Goal: Task Accomplishment & Management: Use online tool/utility

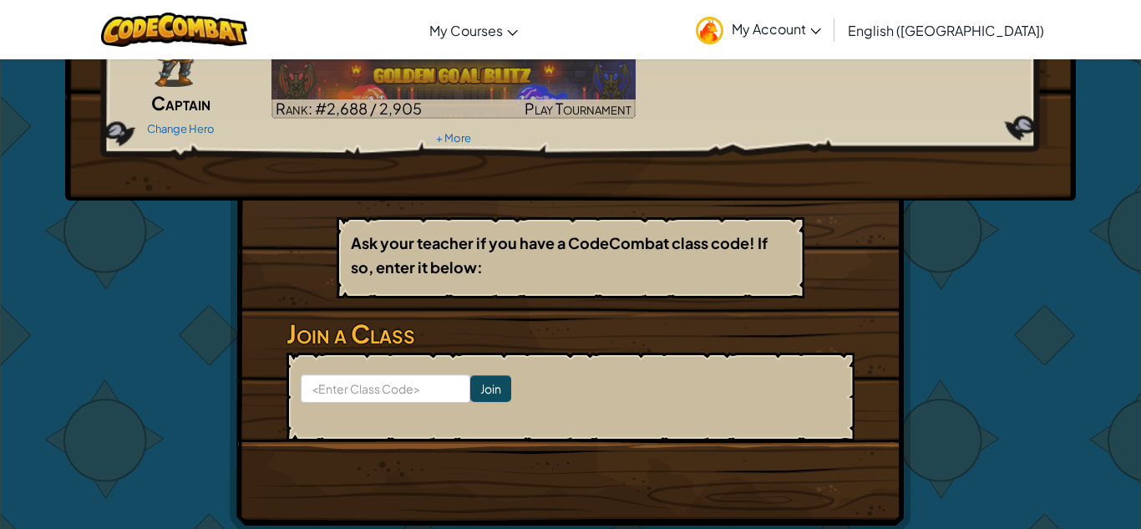
scroll to position [193, 0]
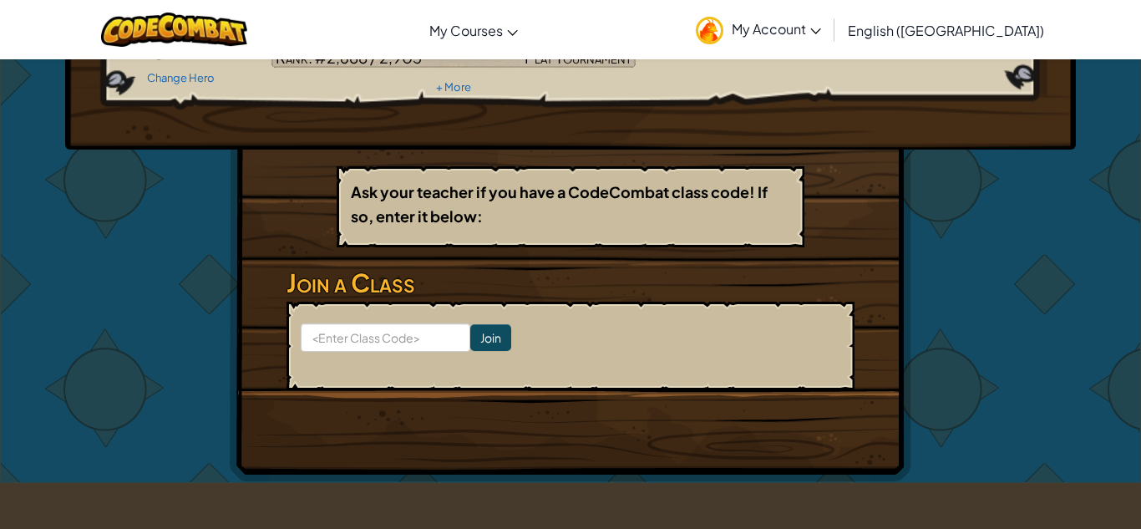
click at [401, 352] on form "Join" at bounding box center [570, 345] width 568 height 89
click at [400, 342] on input at bounding box center [386, 337] width 170 height 28
type input "zapsingfind"
click input "Join" at bounding box center [490, 337] width 41 height 27
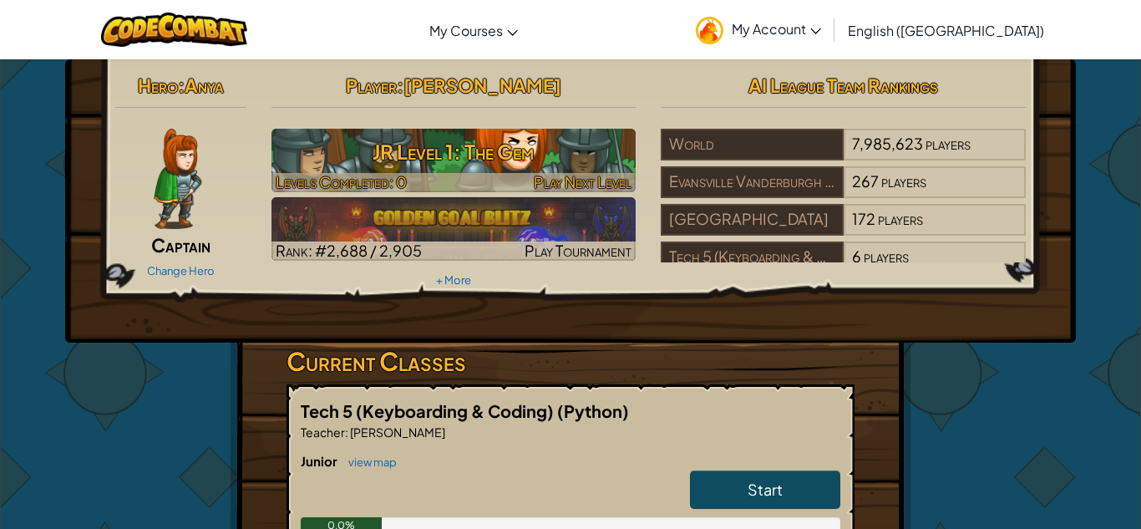
click at [537, 157] on h3 "JR Level 1: The Gem" at bounding box center [453, 152] width 365 height 38
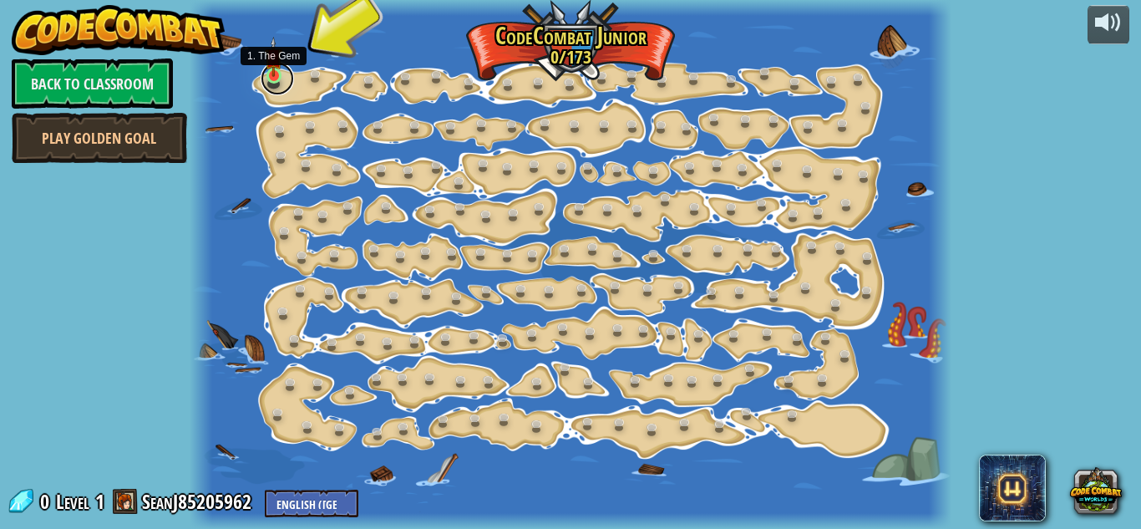
click at [282, 82] on link at bounding box center [277, 78] width 33 height 33
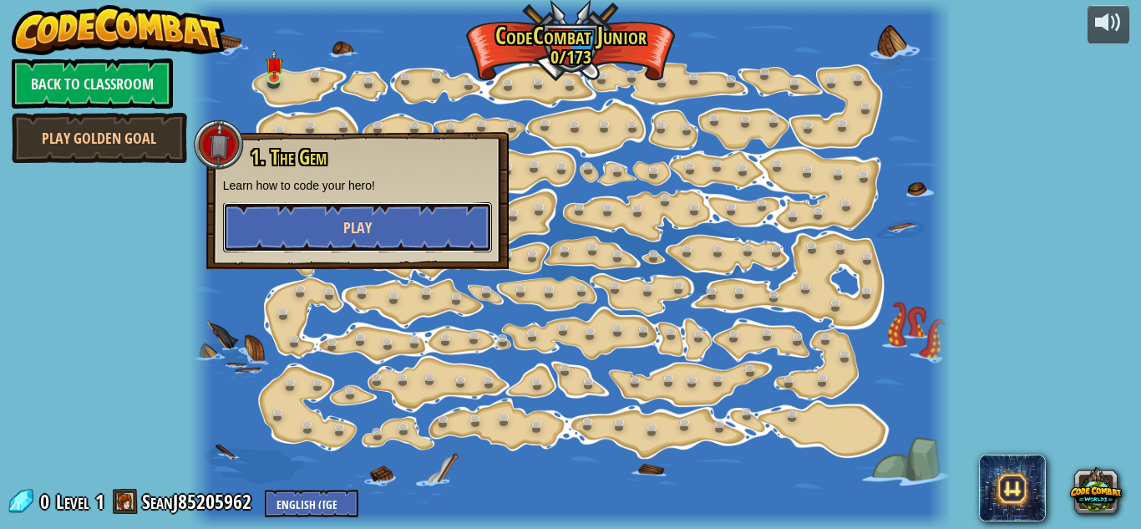
click at [382, 229] on button "Play" at bounding box center [357, 227] width 269 height 50
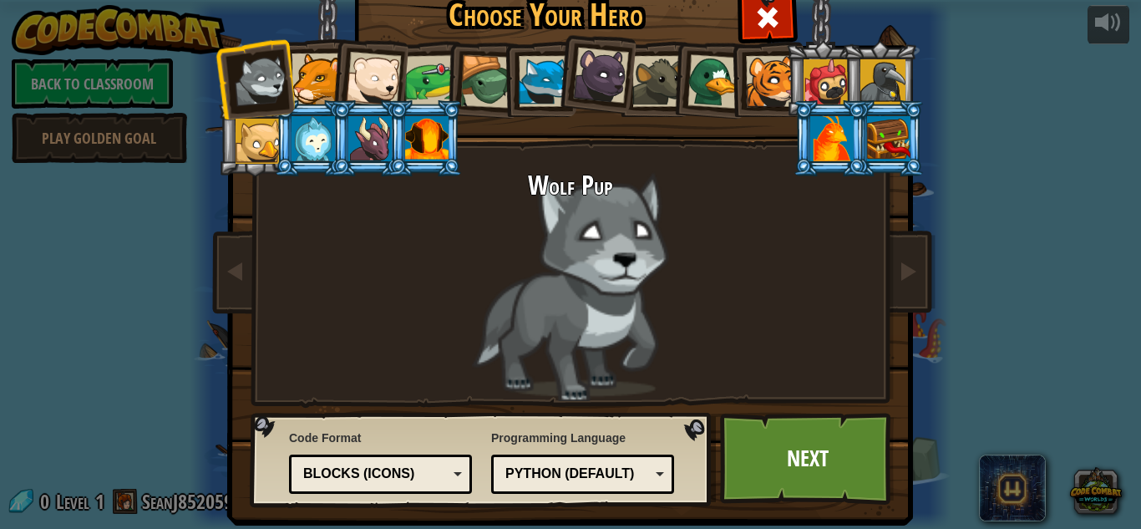
click at [456, 72] on li at bounding box center [482, 79] width 79 height 80
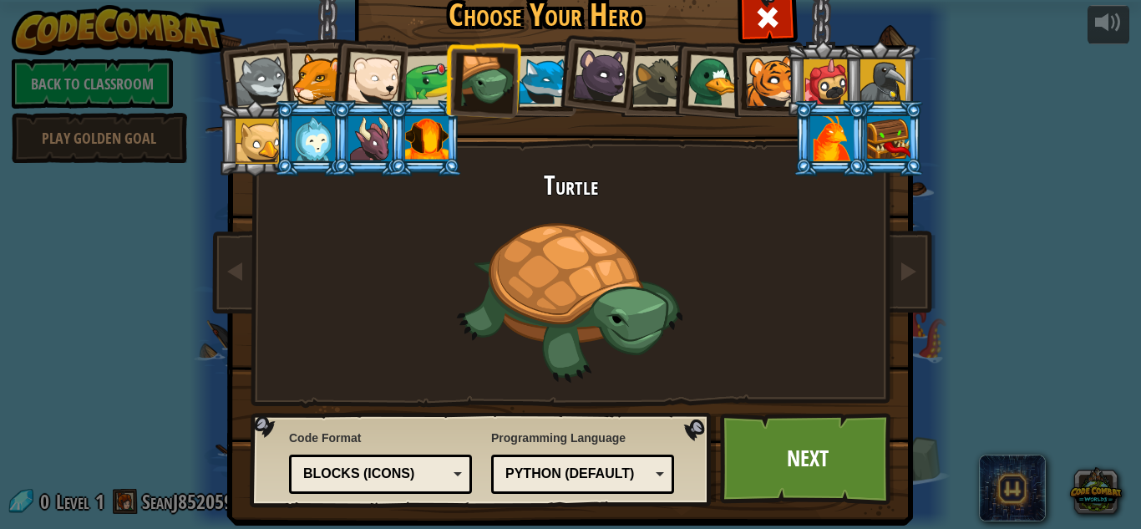
click at [386, 69] on div at bounding box center [373, 79] width 55 height 55
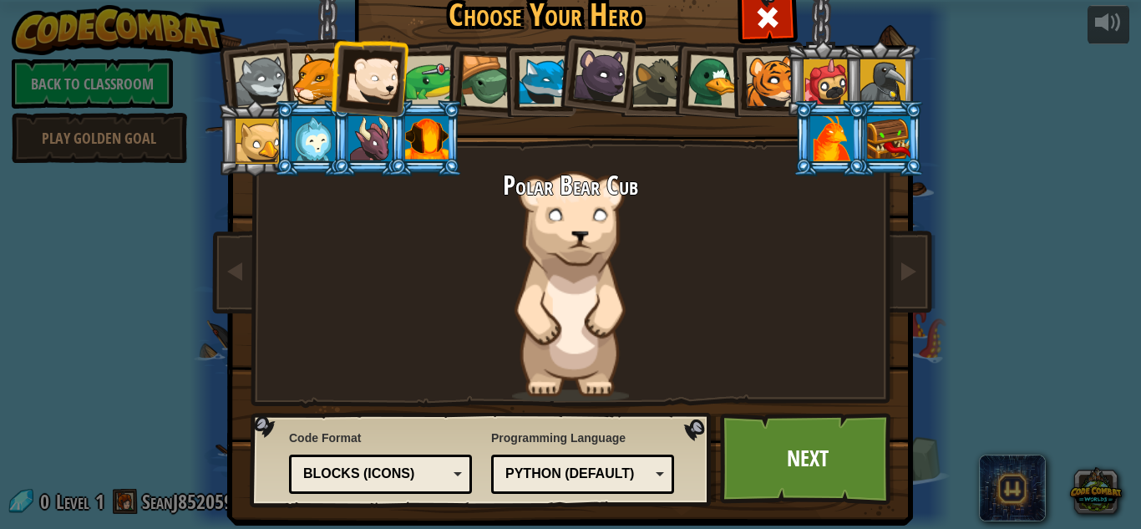
click at [321, 79] on div at bounding box center [316, 78] width 51 height 51
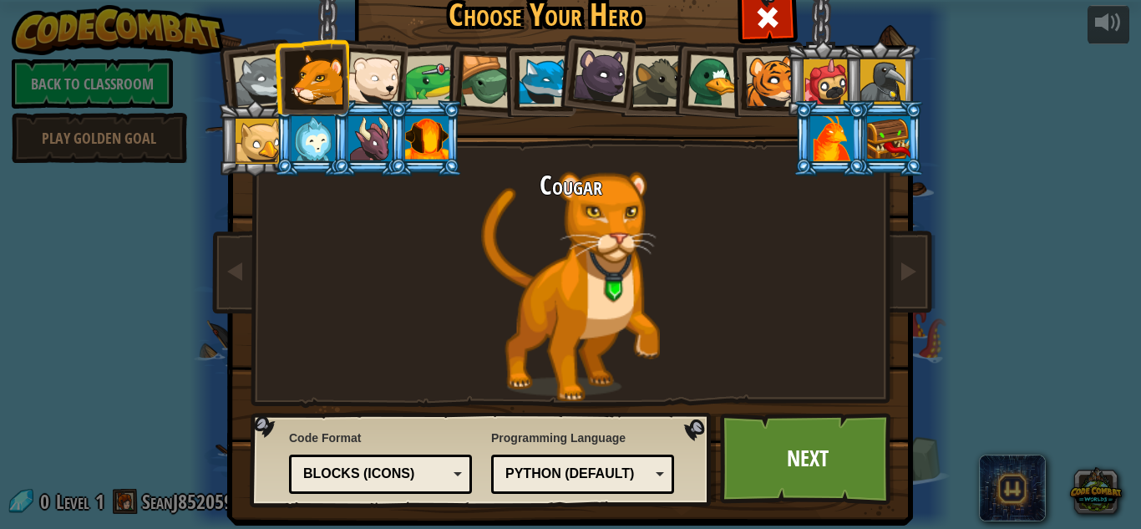
click at [415, 126] on div at bounding box center [426, 138] width 43 height 45
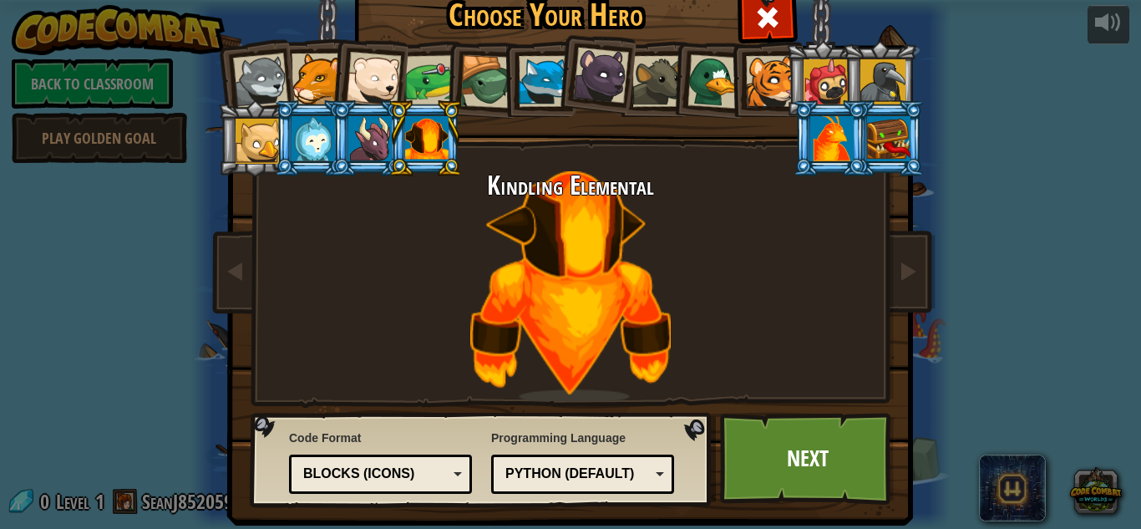
click at [828, 133] on div at bounding box center [831, 138] width 43 height 45
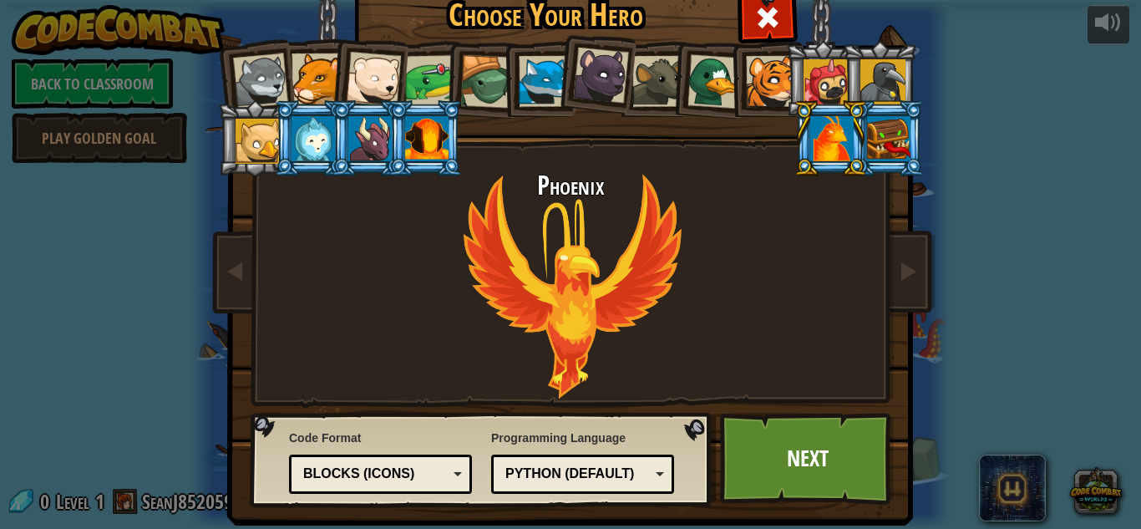
click at [884, 88] on div at bounding box center [882, 81] width 45 height 45
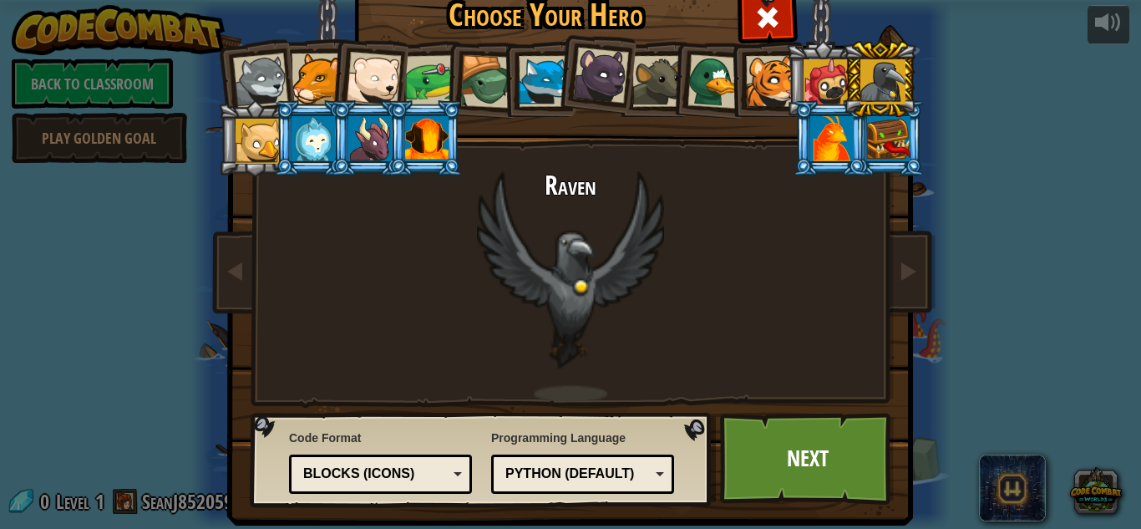
click at [835, 80] on div at bounding box center [825, 81] width 45 height 45
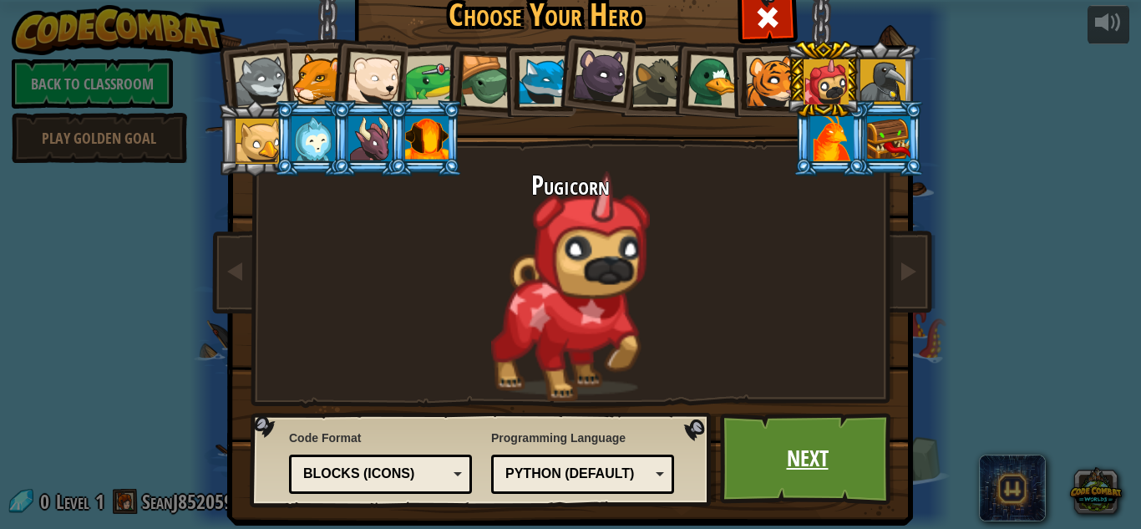
click at [761, 448] on link "Next" at bounding box center [807, 459] width 175 height 92
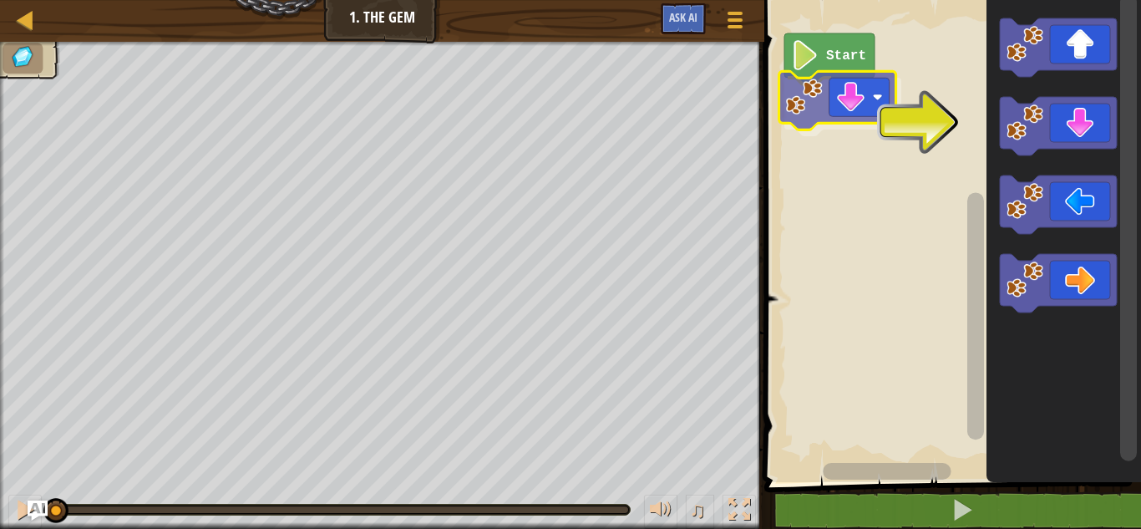
click at [856, 88] on div "Start" at bounding box center [950, 237] width 382 height 490
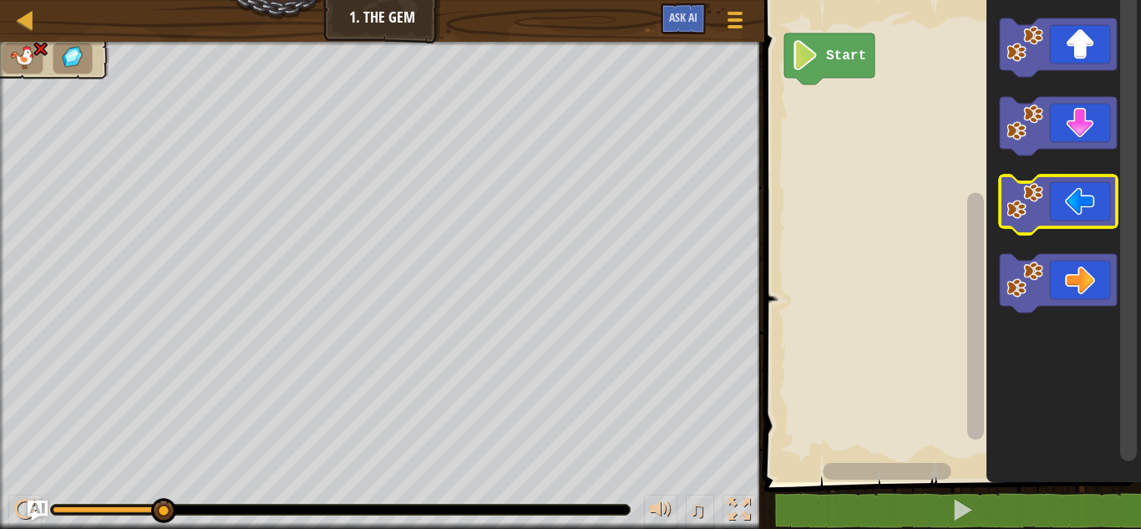
click at [1041, 221] on icon "Blockly Workspace" at bounding box center [1058, 204] width 117 height 58
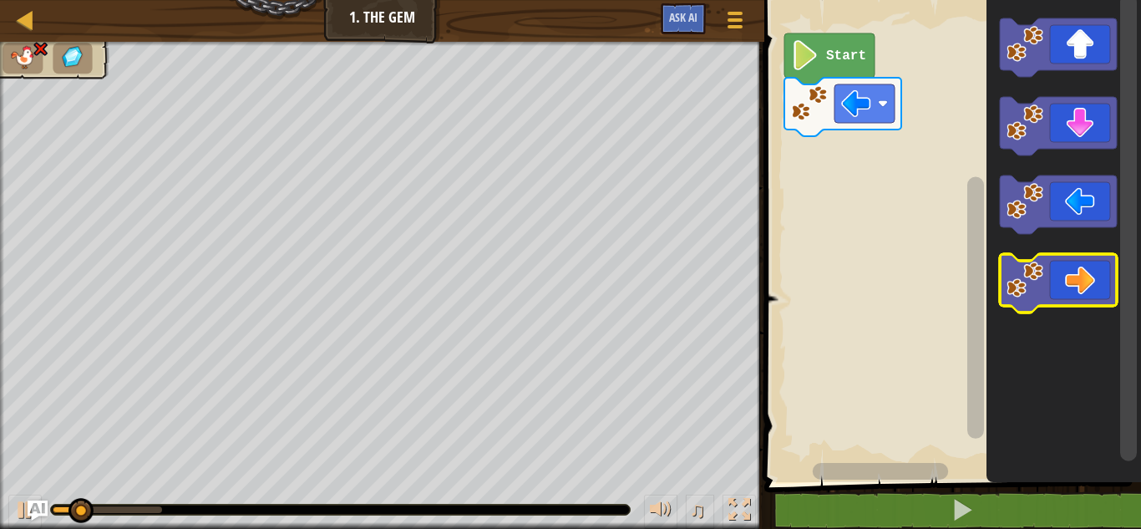
click at [1058, 276] on icon "Blockly Workspace" at bounding box center [1058, 283] width 117 height 58
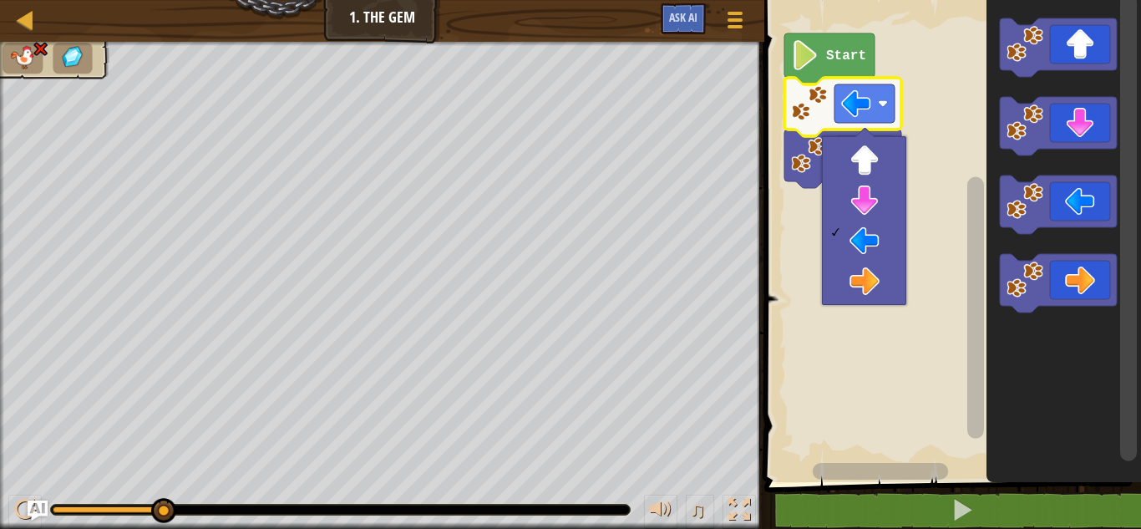
click at [941, 178] on rect "Blockly Workspace" at bounding box center [950, 237] width 382 height 490
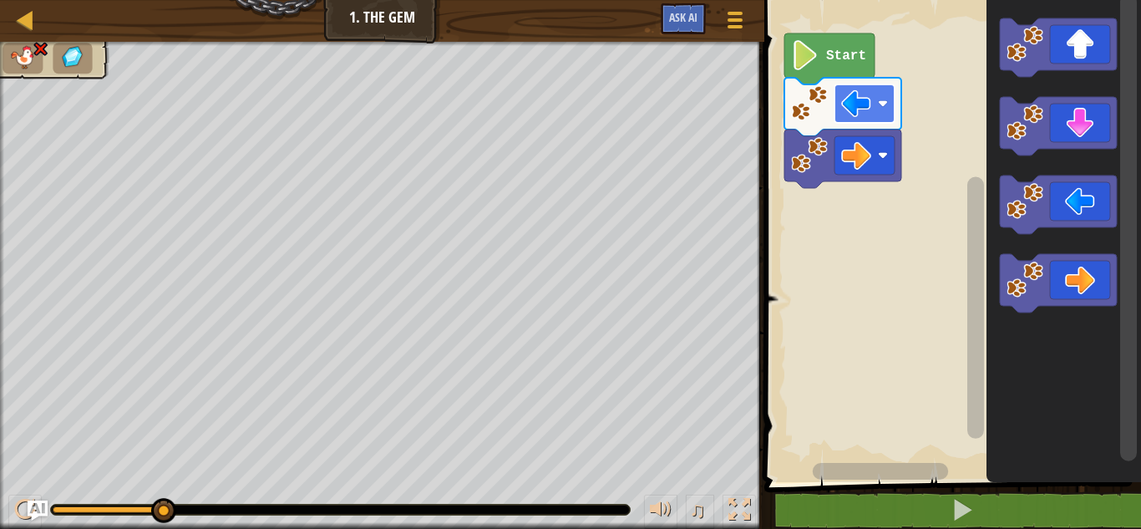
click at [863, 120] on rect "Blockly Workspace" at bounding box center [864, 103] width 60 height 38
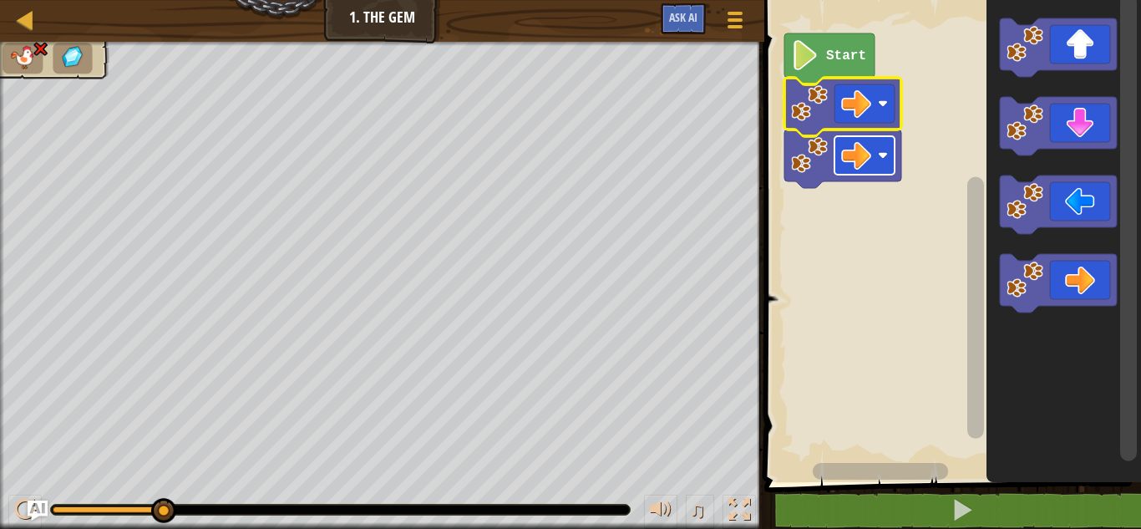
click at [881, 142] on rect "Blockly Workspace" at bounding box center [864, 155] width 60 height 38
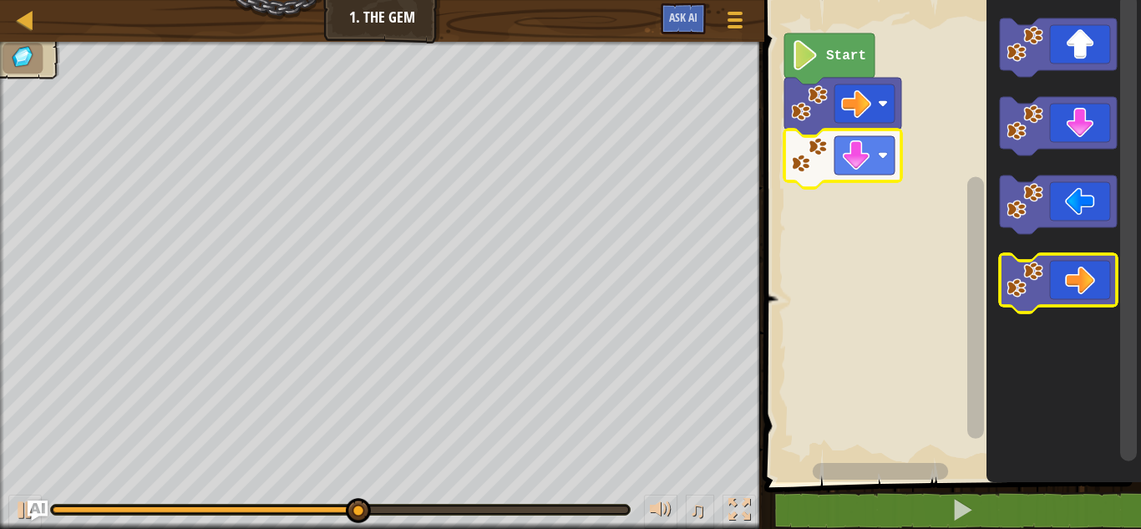
click at [1032, 283] on image "Blockly Workspace" at bounding box center [1024, 279] width 37 height 37
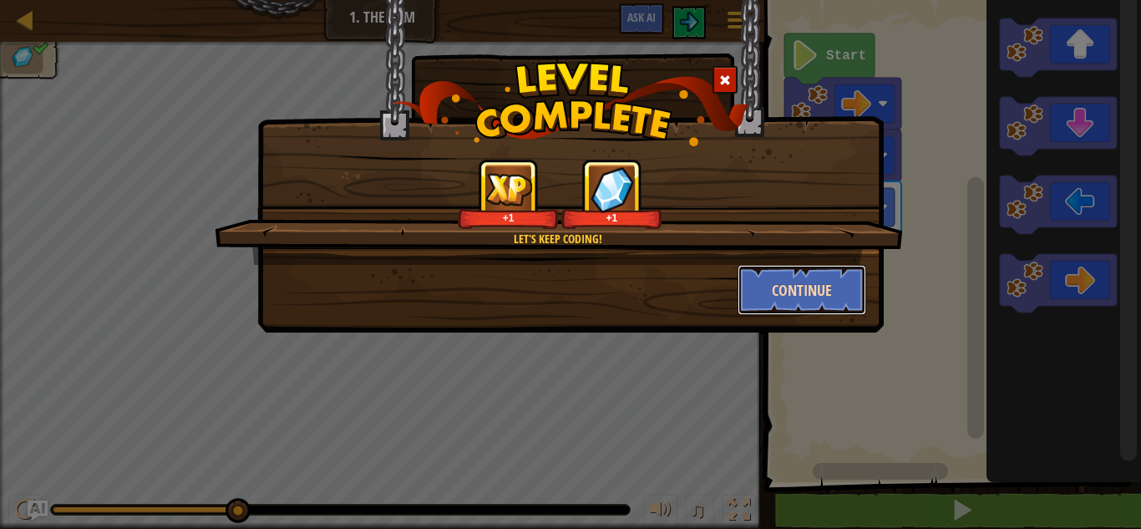
click at [763, 291] on button "Continue" at bounding box center [801, 290] width 129 height 50
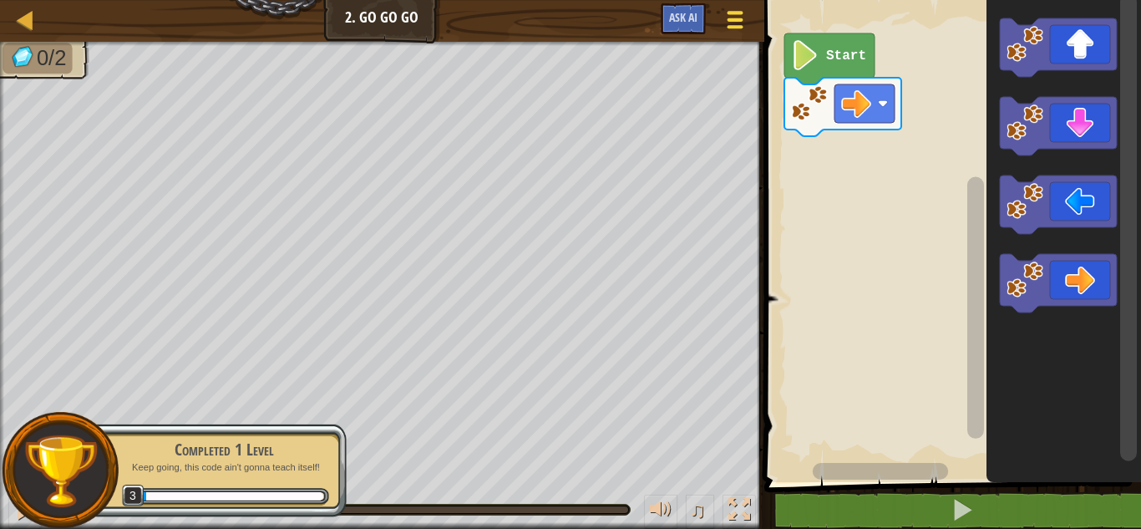
click at [732, 25] on span at bounding box center [734, 26] width 16 height 3
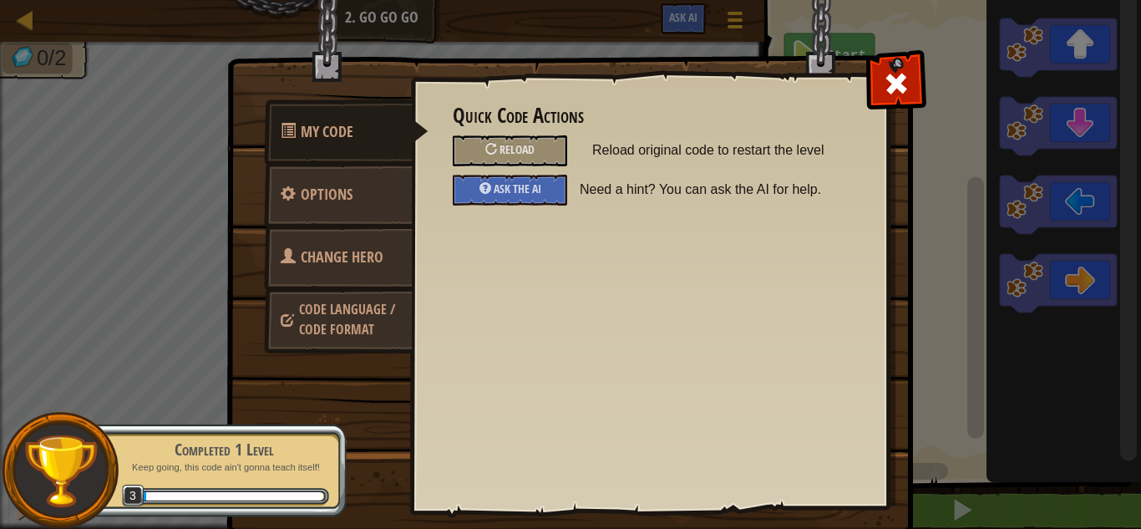
click at [395, 250] on link "Change Hero" at bounding box center [338, 257] width 149 height 65
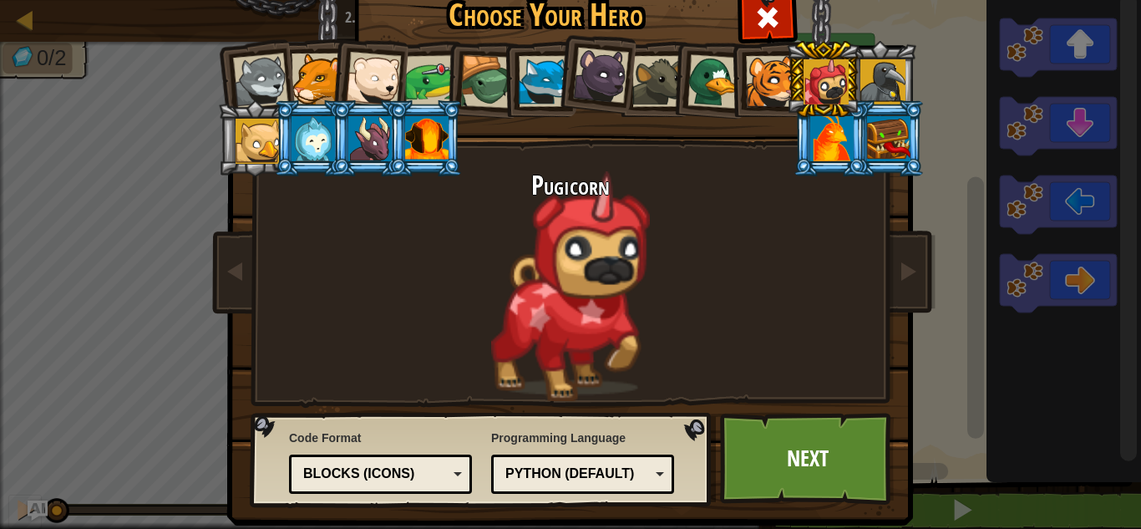
click at [422, 119] on div at bounding box center [426, 138] width 43 height 45
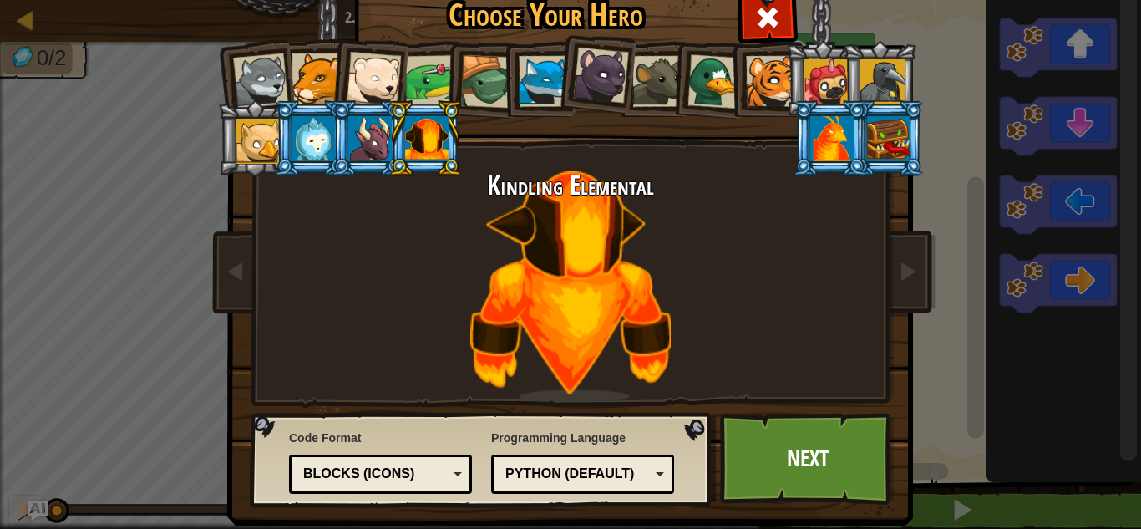
click at [823, 143] on div at bounding box center [831, 138] width 43 height 45
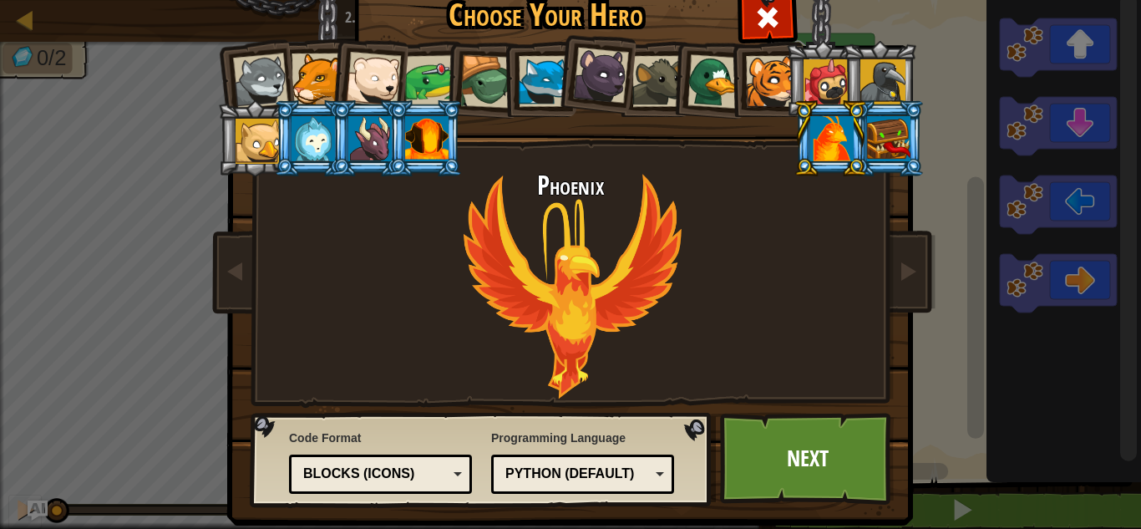
click at [549, 81] on div at bounding box center [544, 81] width 51 height 51
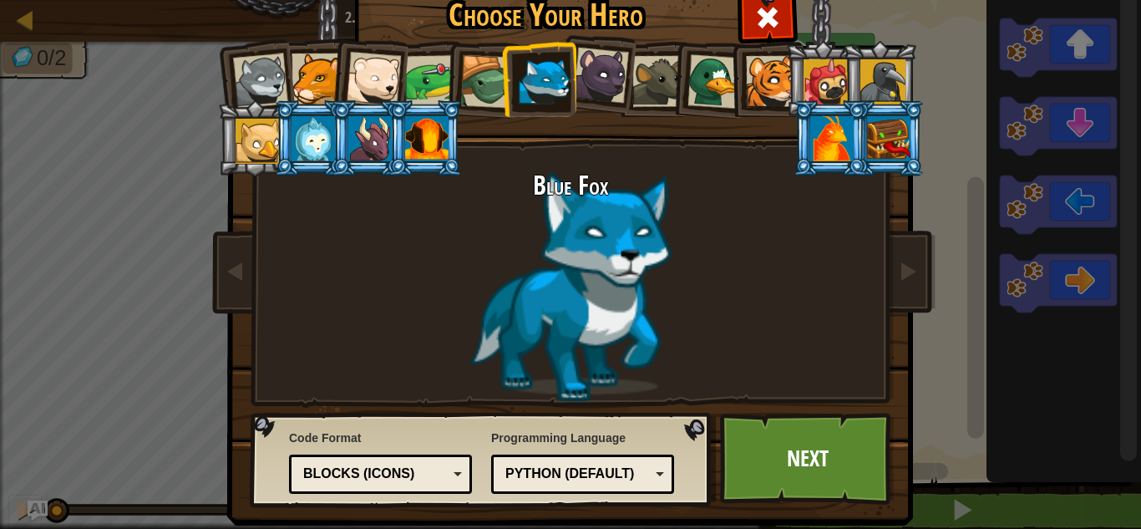
click at [823, 147] on div at bounding box center [831, 138] width 43 height 45
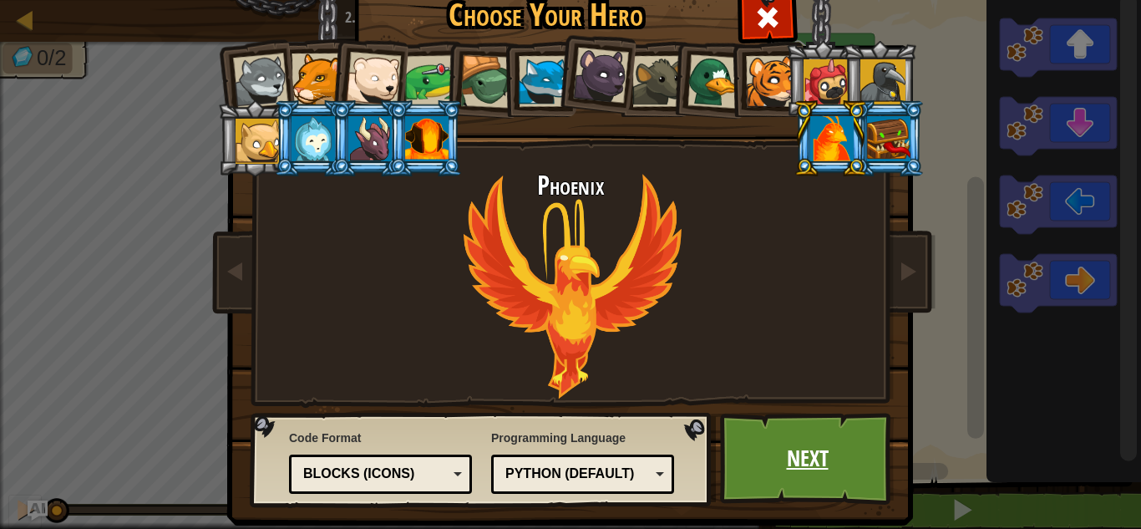
click at [787, 468] on link "Next" at bounding box center [807, 459] width 175 height 92
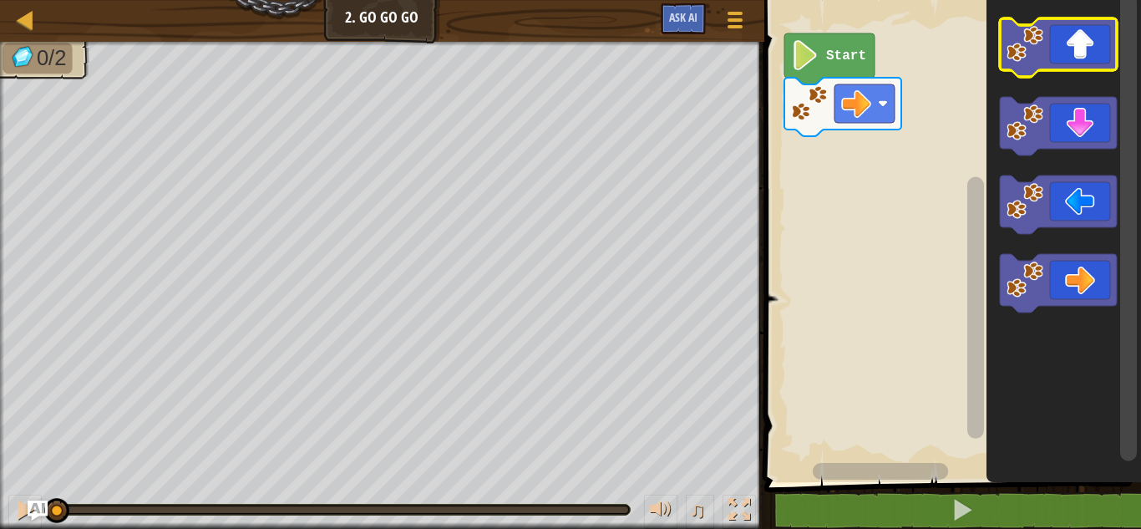
click at [1084, 39] on icon "Blockly Workspace" at bounding box center [1058, 47] width 117 height 58
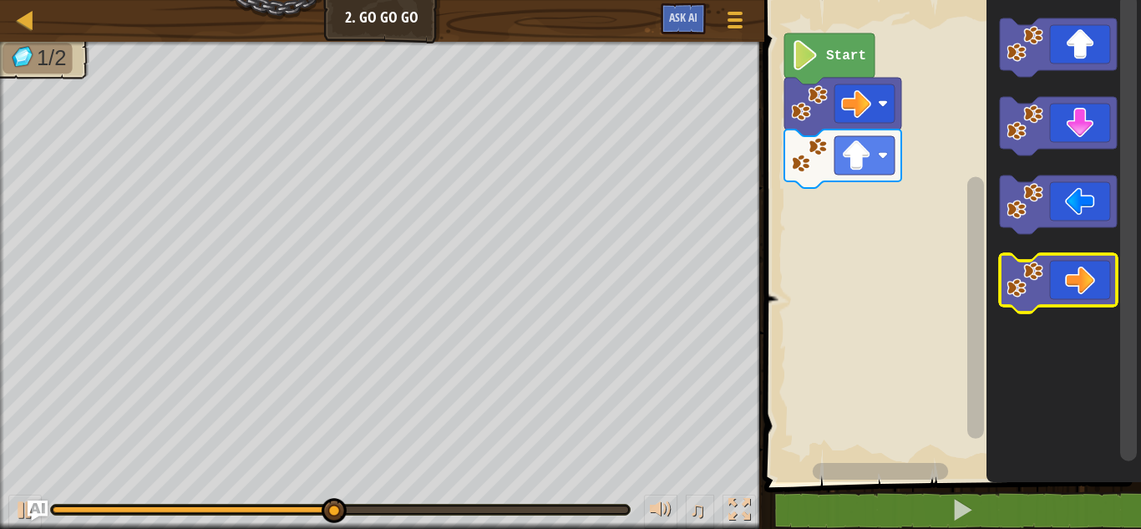
click at [1019, 273] on image "Blockly Workspace" at bounding box center [1024, 279] width 37 height 37
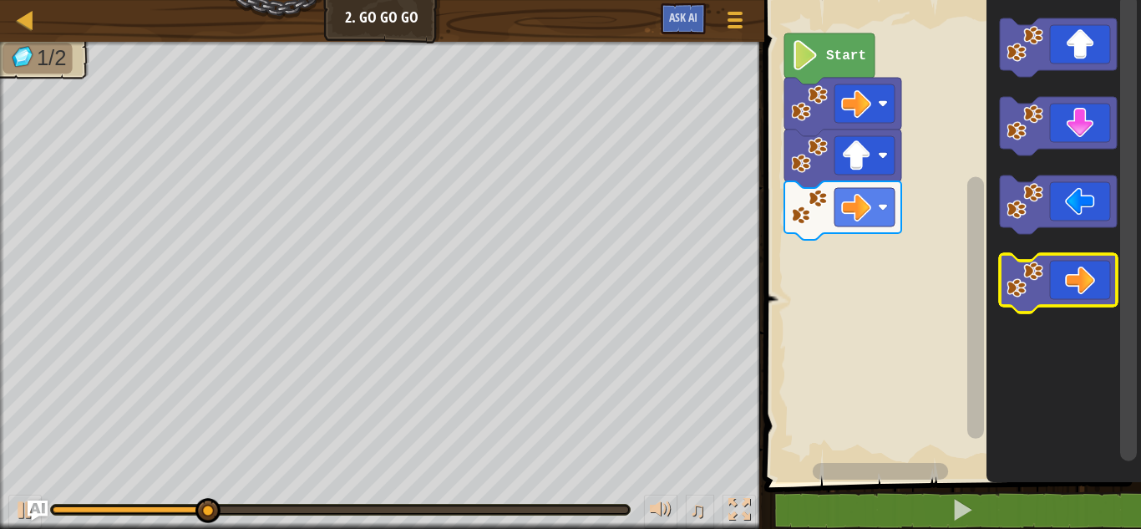
click at [1019, 273] on image "Blockly Workspace" at bounding box center [1024, 279] width 37 height 37
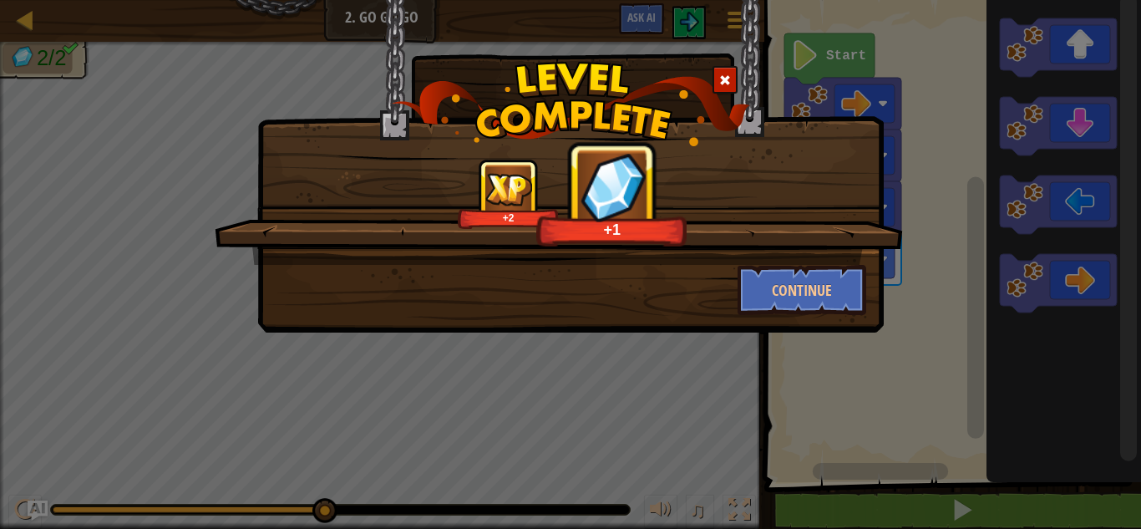
click at [831, 259] on div "+2 +1" at bounding box center [559, 212] width 688 height 106
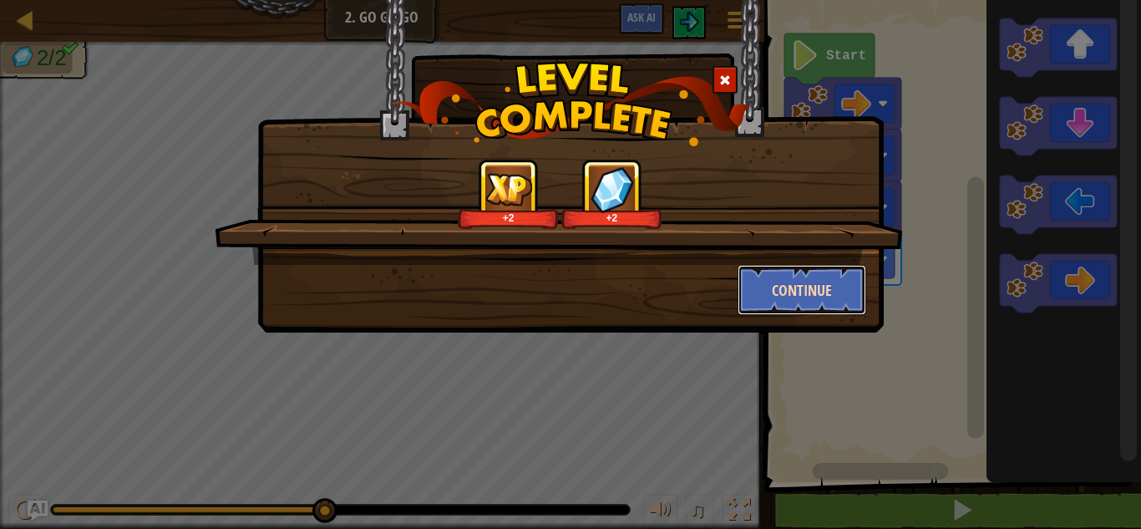
click at [833, 267] on button "Continue" at bounding box center [801, 290] width 129 height 50
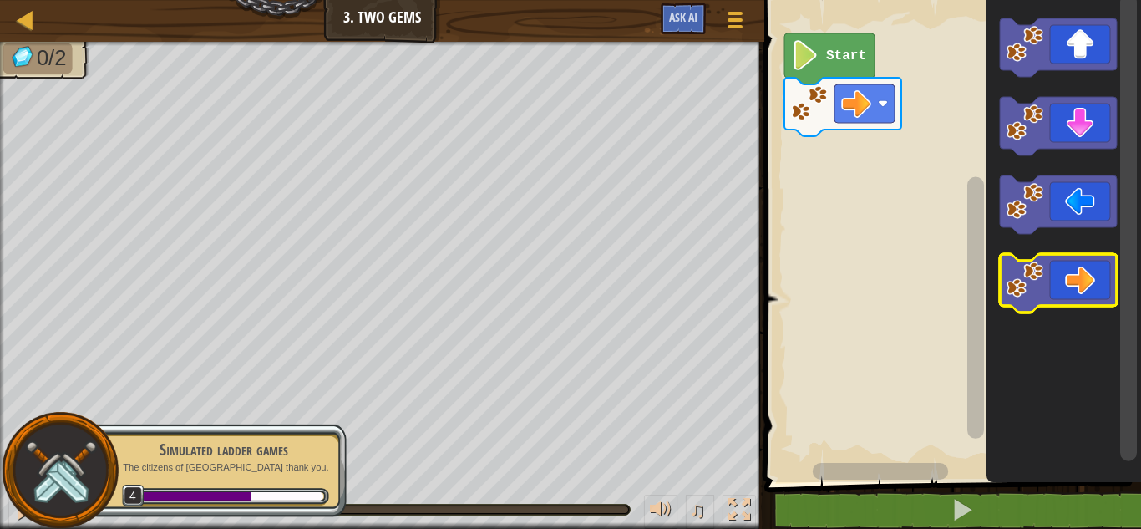
click at [1055, 301] on icon "Blockly Workspace" at bounding box center [1058, 283] width 117 height 58
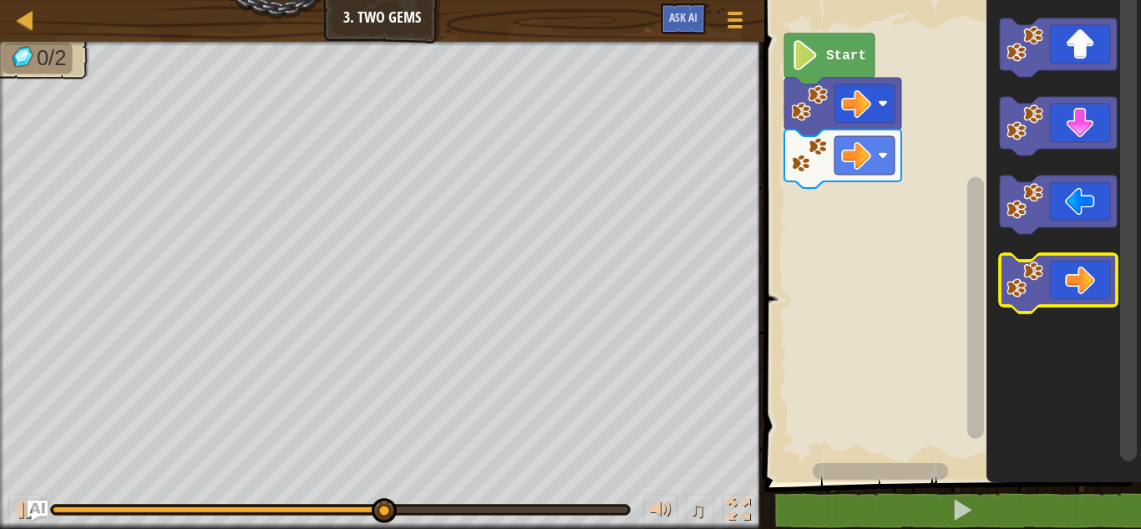
click at [1050, 301] on icon "Blockly Workspace" at bounding box center [1058, 283] width 117 height 58
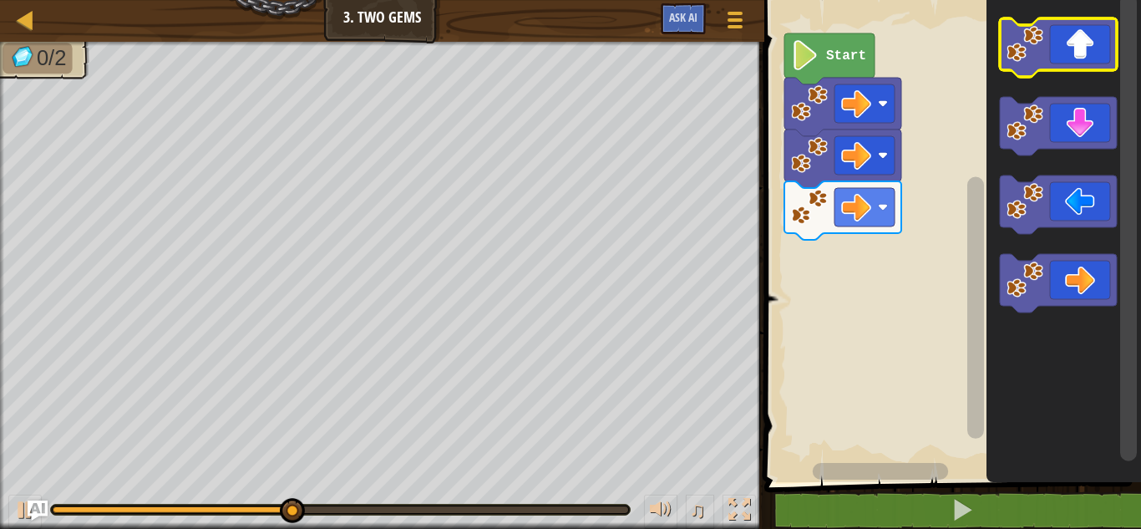
click at [1030, 48] on image "Blockly Workspace" at bounding box center [1024, 44] width 37 height 37
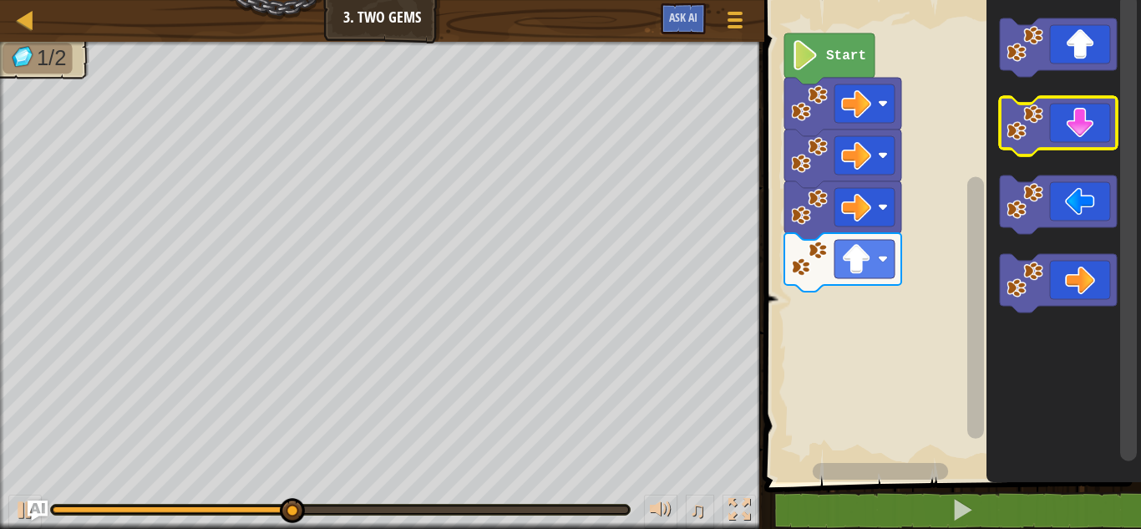
click at [1052, 139] on icon "Blockly Workspace" at bounding box center [1058, 126] width 117 height 58
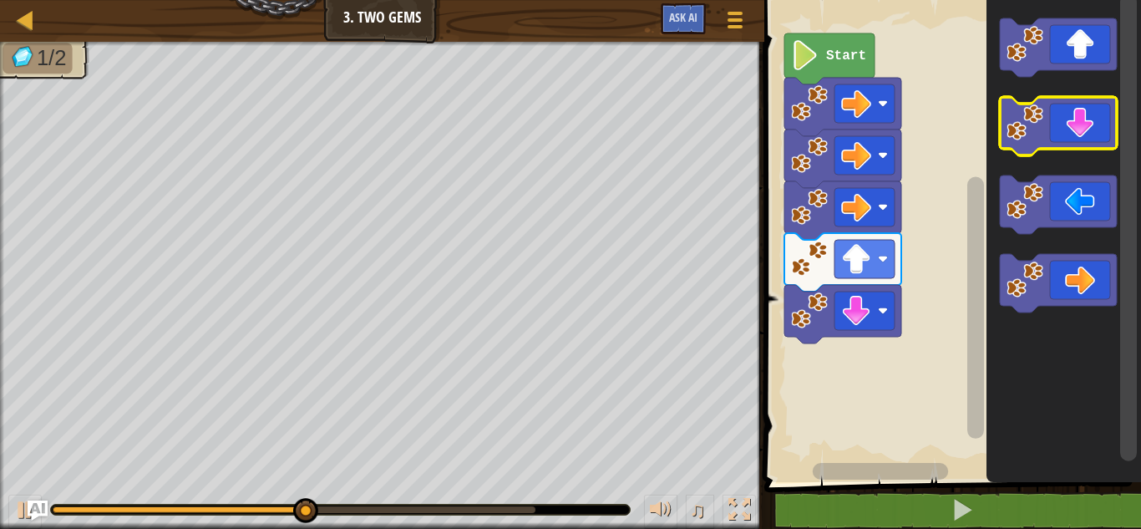
click at [1052, 138] on icon "Blockly Workspace" at bounding box center [1058, 126] width 117 height 58
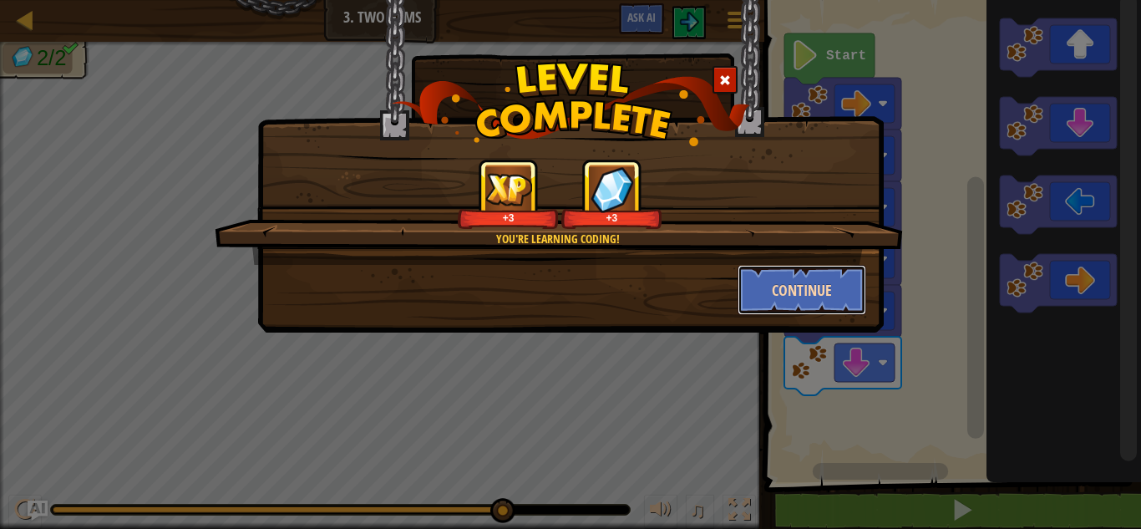
click at [823, 297] on button "Continue" at bounding box center [801, 290] width 129 height 50
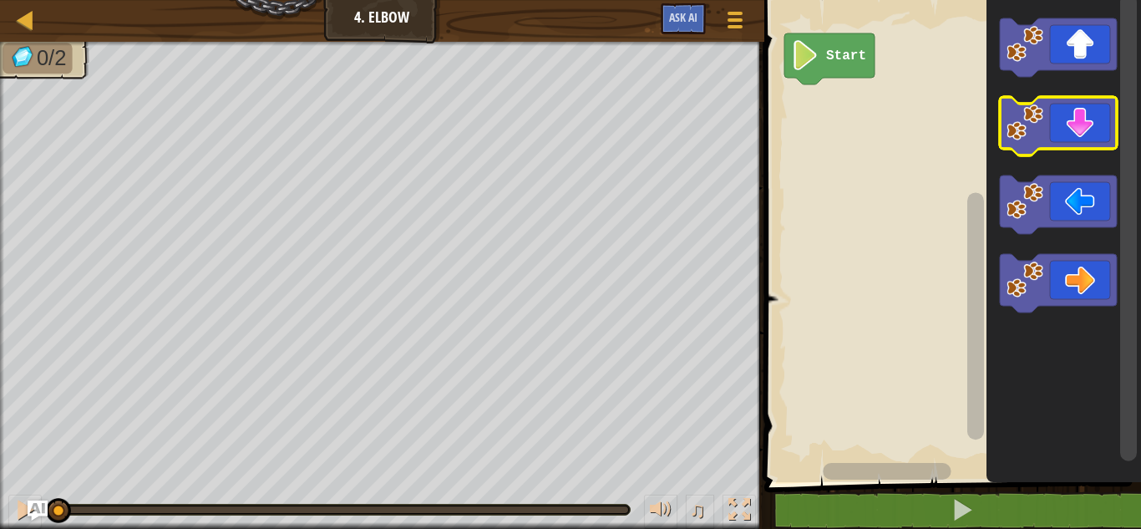
click at [1035, 111] on image "Blockly Workspace" at bounding box center [1024, 122] width 37 height 37
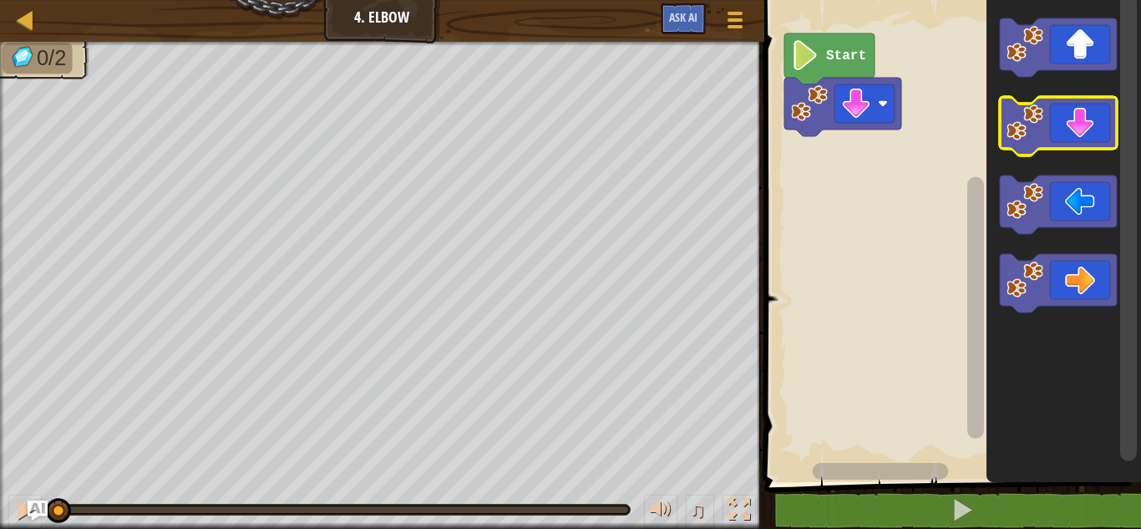
click at [1035, 111] on image "Blockly Workspace" at bounding box center [1024, 122] width 37 height 37
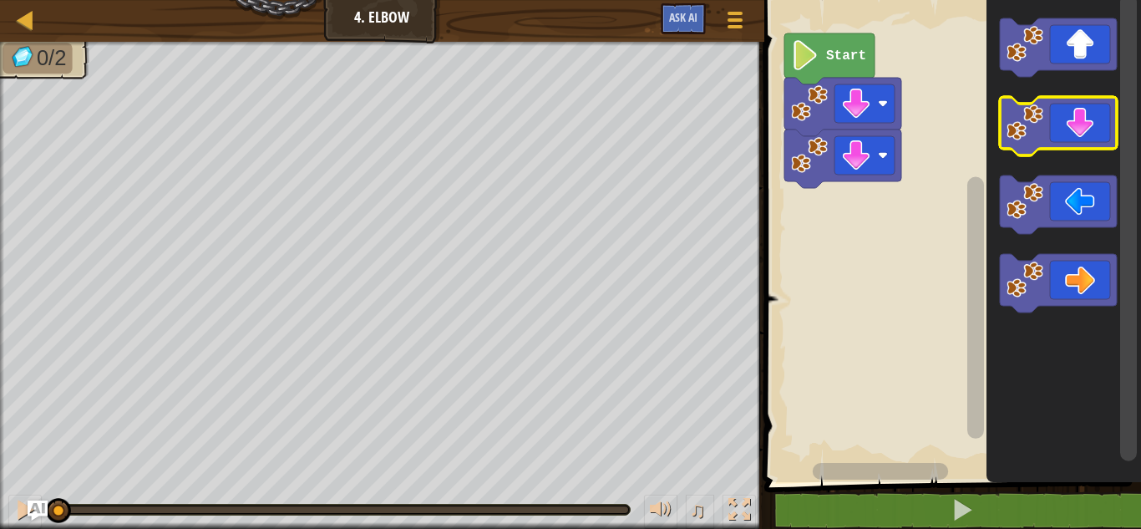
click at [1035, 111] on image "Blockly Workspace" at bounding box center [1024, 122] width 37 height 37
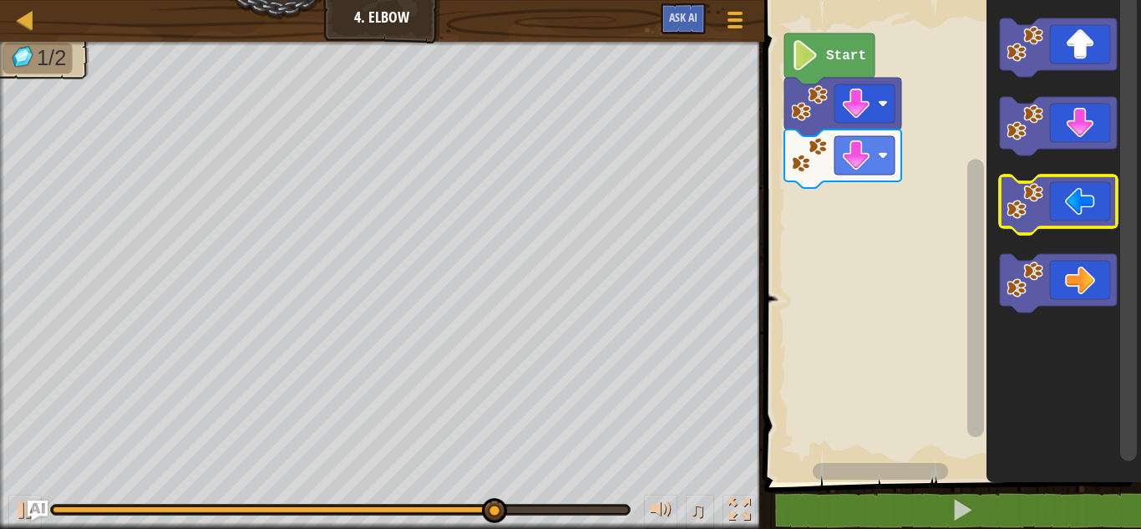
click at [1052, 201] on icon "Blockly Workspace" at bounding box center [1058, 204] width 117 height 58
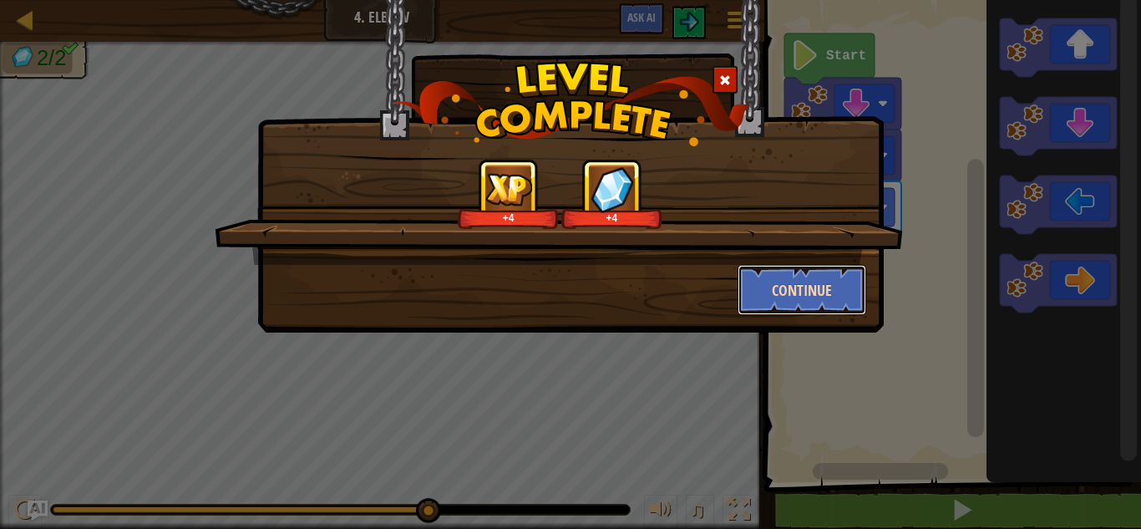
click at [770, 293] on button "Continue" at bounding box center [801, 290] width 129 height 50
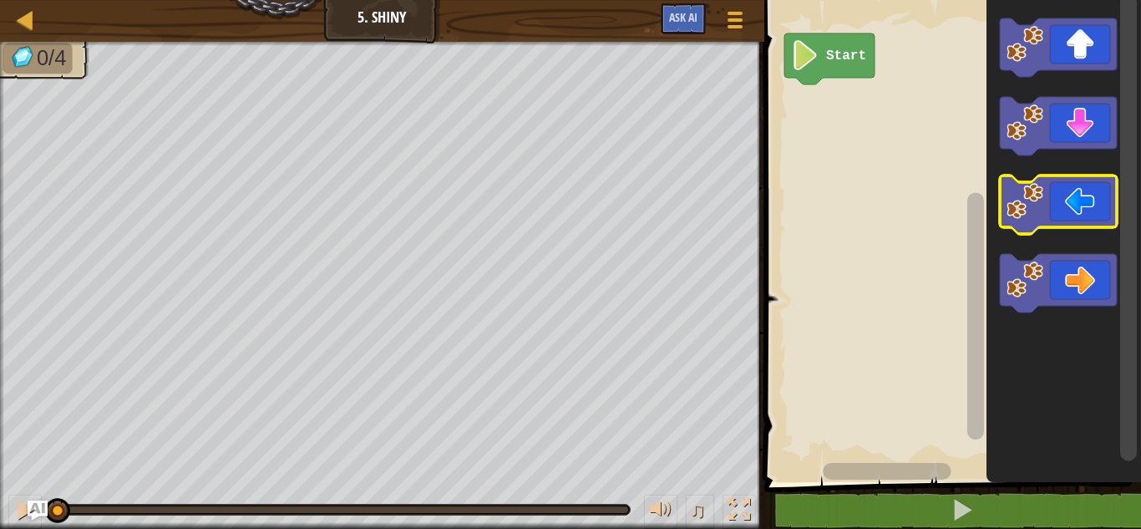
click at [1040, 204] on image "Blockly Workspace" at bounding box center [1024, 201] width 37 height 37
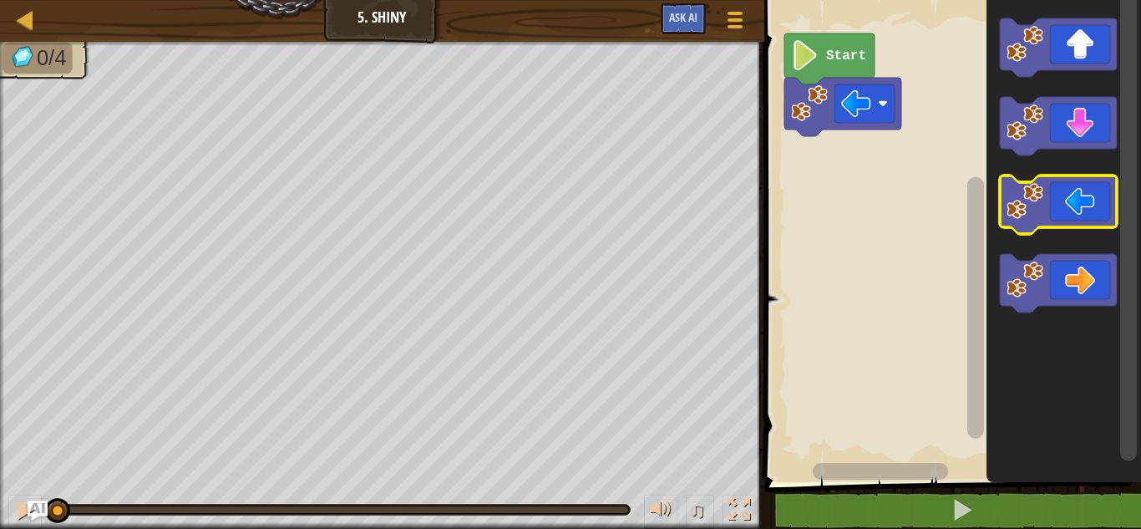
click at [1040, 204] on image "Blockly Workspace" at bounding box center [1024, 201] width 37 height 37
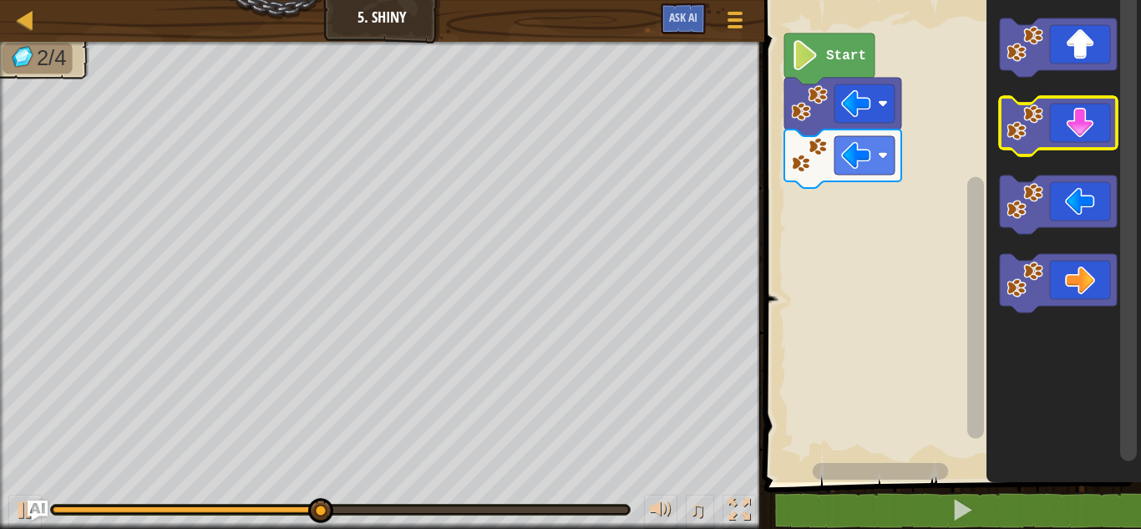
click at [1023, 114] on image "Blockly Workspace" at bounding box center [1024, 122] width 37 height 37
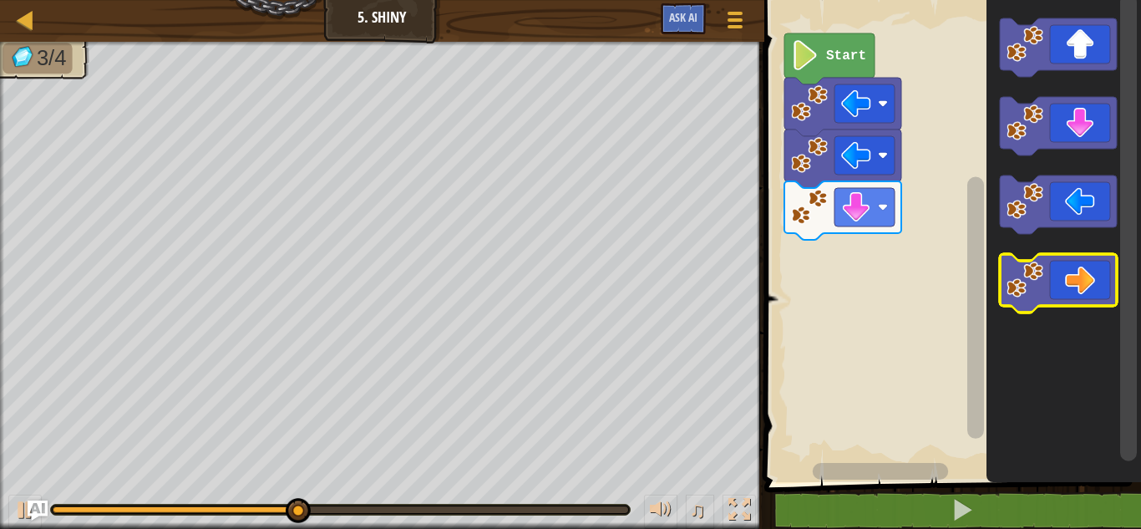
click at [1035, 286] on image "Blockly Workspace" at bounding box center [1024, 279] width 37 height 37
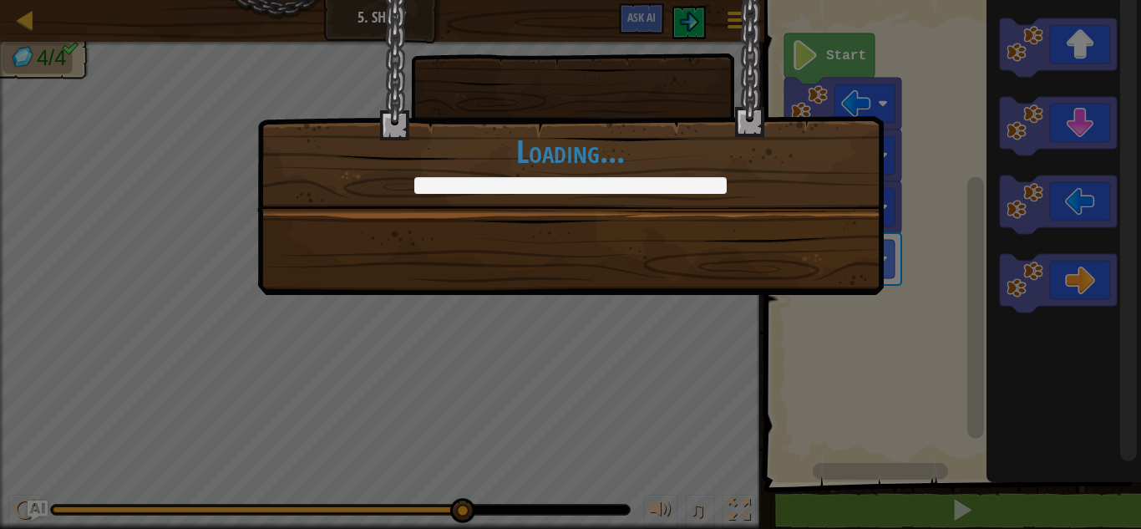
click at [730, 28] on div "+0 +0 Continue Loading..." at bounding box center [570, 105] width 626 height 212
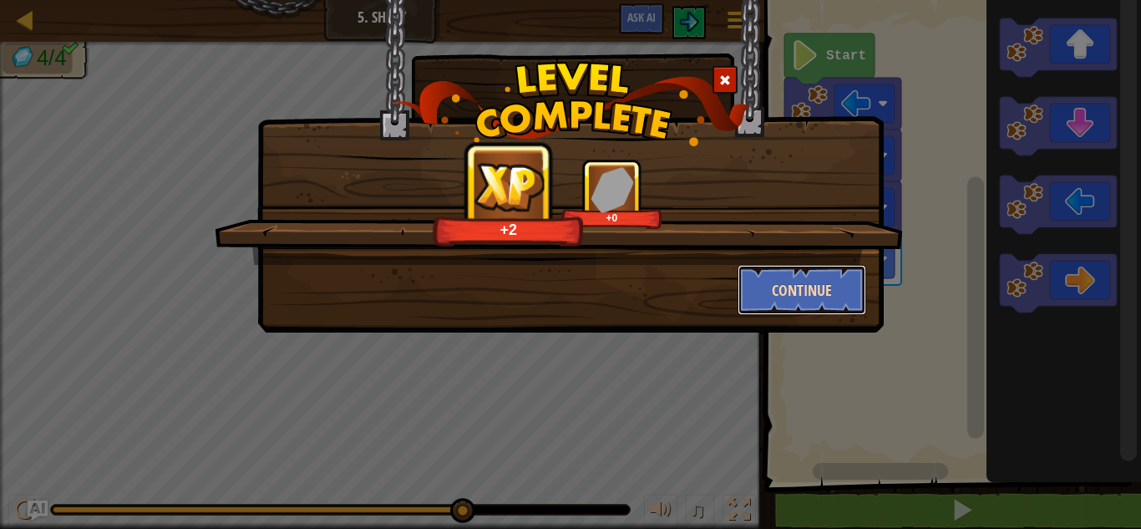
click at [832, 306] on button "Continue" at bounding box center [801, 290] width 129 height 50
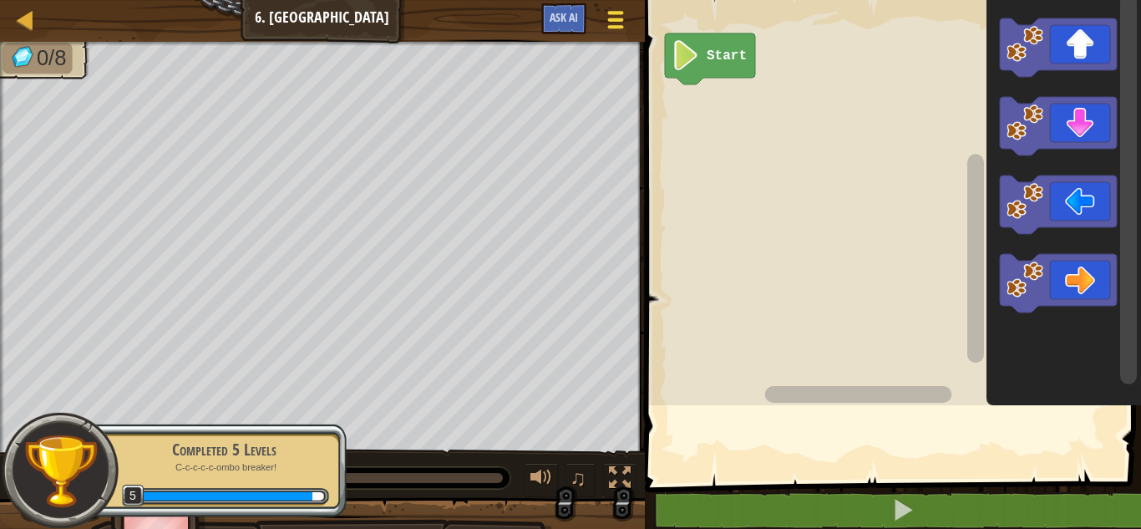
click at [611, 21] on div "Map Junior 6. Gem Square Game Menu Ask AI" at bounding box center [322, 21] width 645 height 42
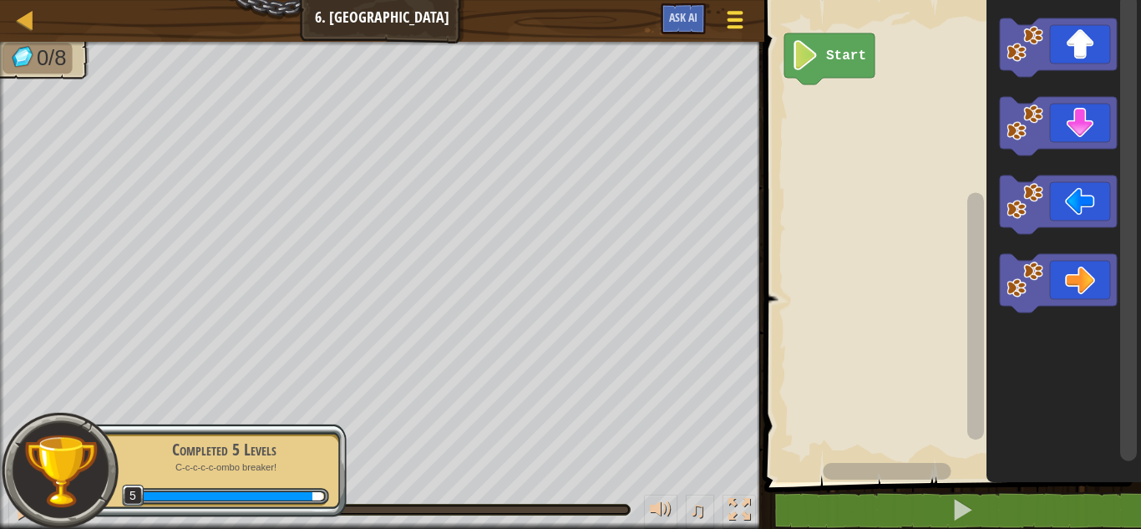
click at [745, 28] on div at bounding box center [734, 20] width 23 height 24
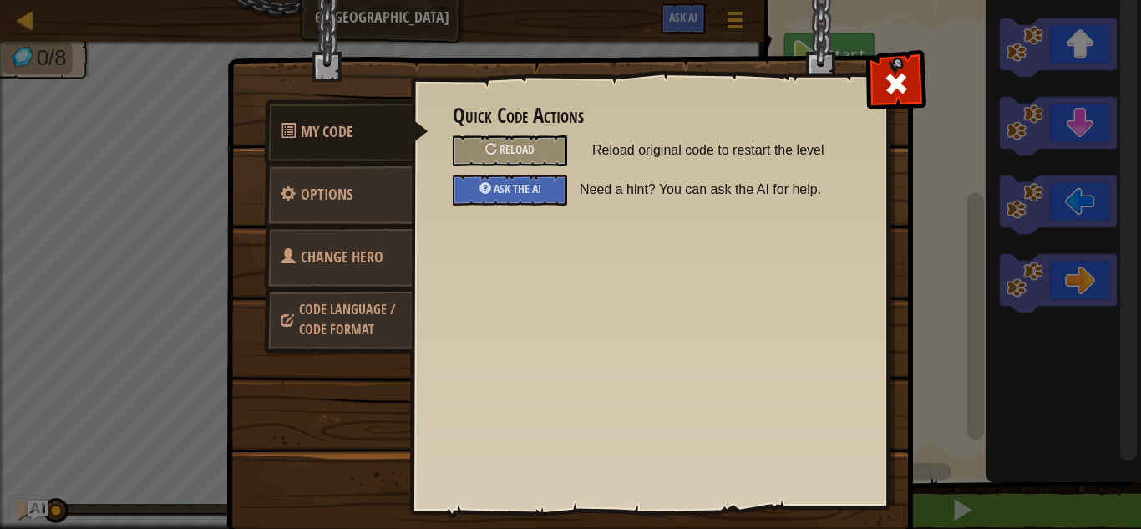
click at [378, 262] on span "Change Hero" at bounding box center [342, 256] width 83 height 21
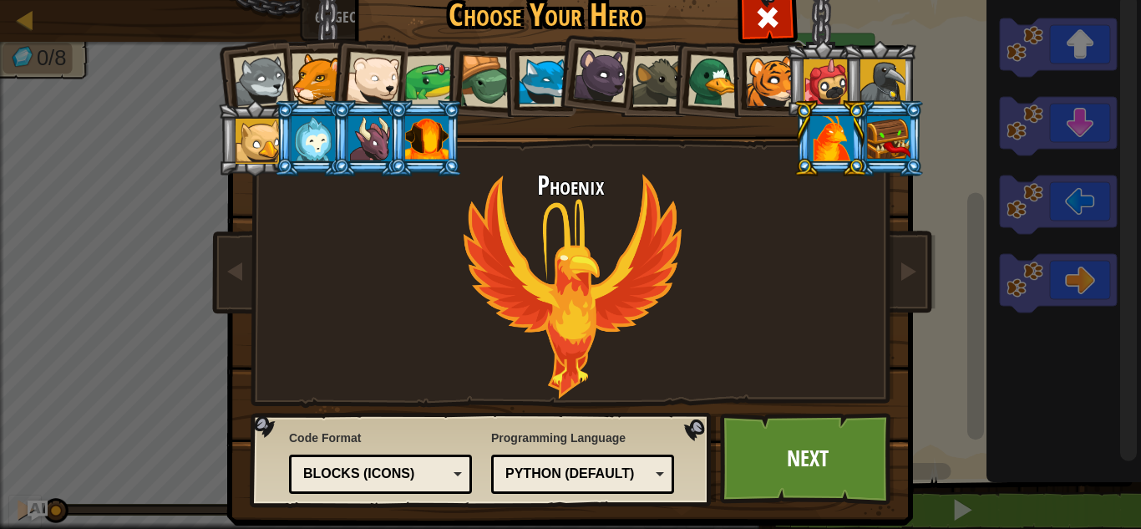
click at [320, 130] on div at bounding box center [312, 138] width 43 height 45
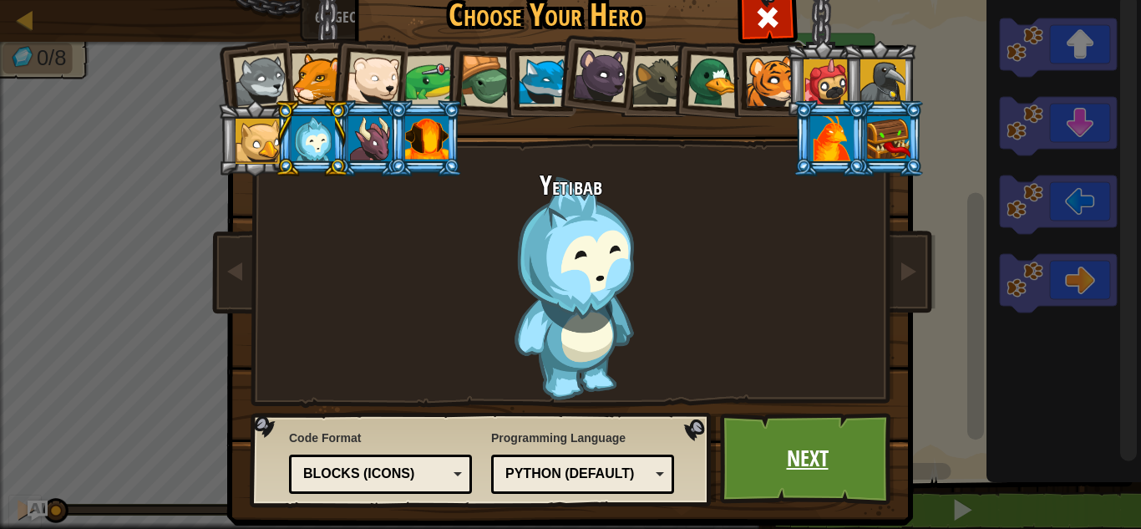
click at [787, 449] on link "Next" at bounding box center [807, 459] width 175 height 92
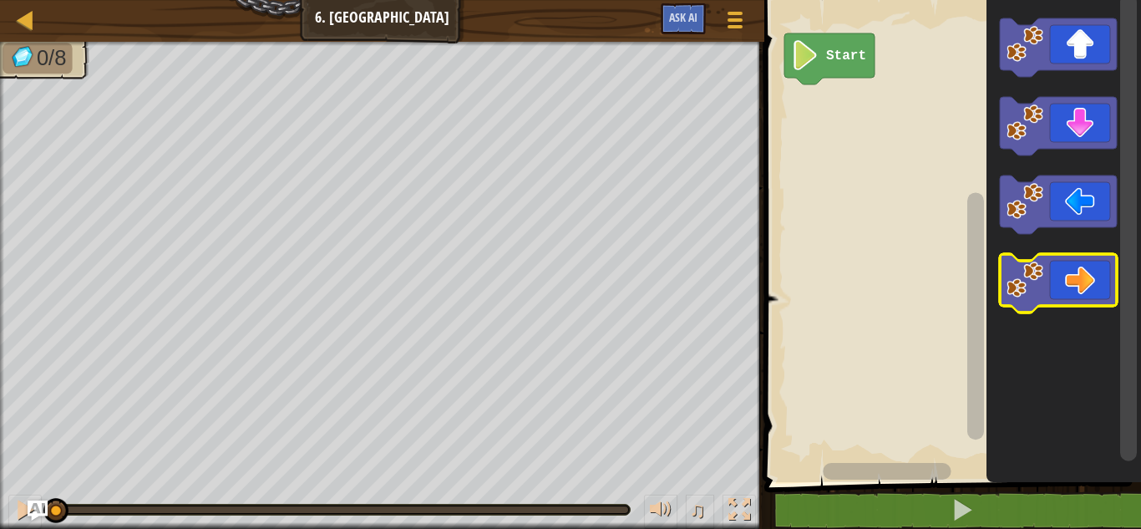
click at [1037, 288] on image "Blockly Workspace" at bounding box center [1024, 279] width 37 height 37
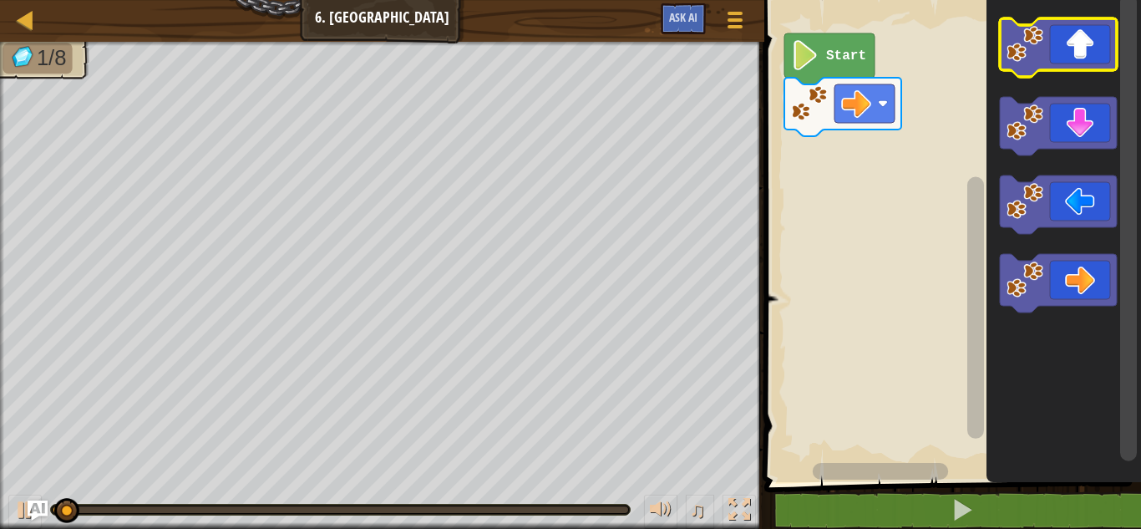
click at [1032, 68] on icon "Blockly Workspace" at bounding box center [1058, 47] width 117 height 58
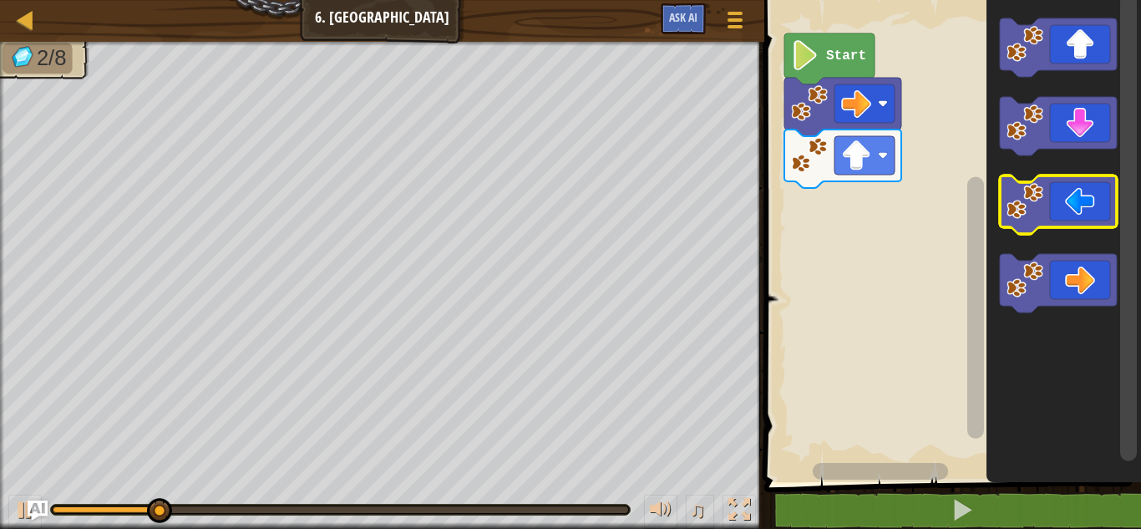
click at [1021, 212] on image "Blockly Workspace" at bounding box center [1024, 201] width 37 height 37
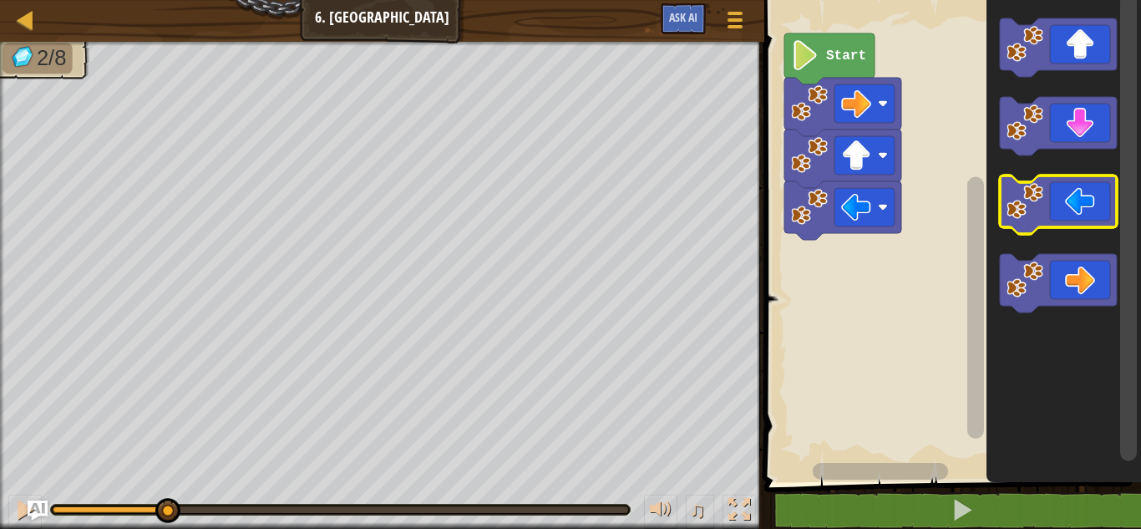
click at [1021, 212] on image "Blockly Workspace" at bounding box center [1024, 201] width 37 height 37
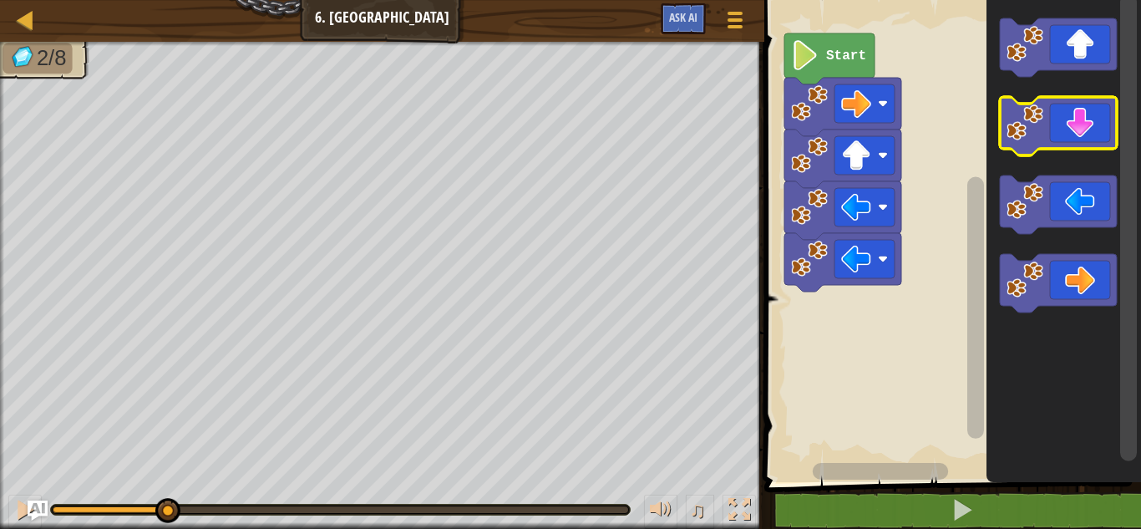
click at [1032, 138] on image "Blockly Workspace" at bounding box center [1024, 122] width 37 height 37
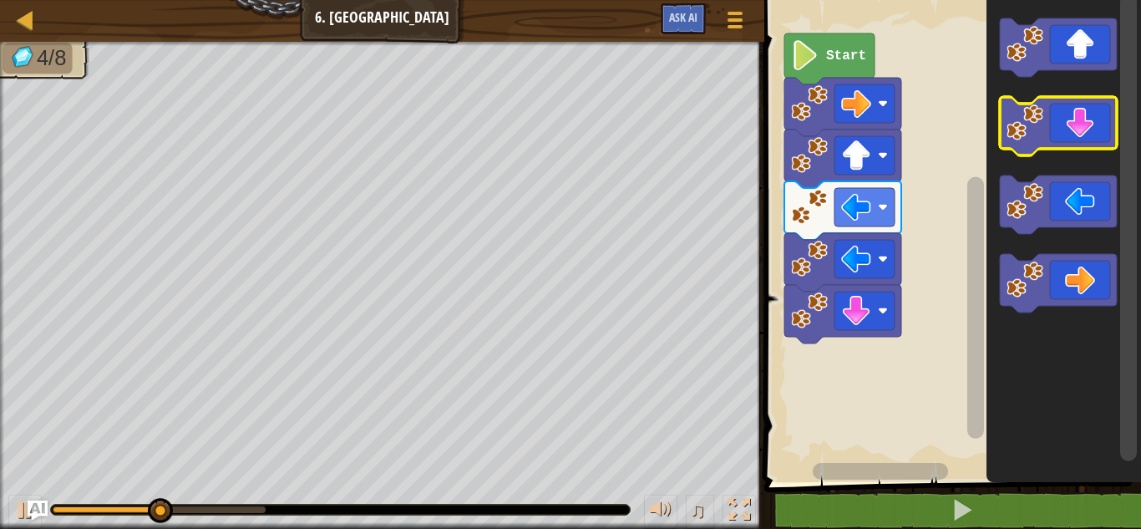
click at [1032, 138] on image "Blockly Workspace" at bounding box center [1024, 122] width 37 height 37
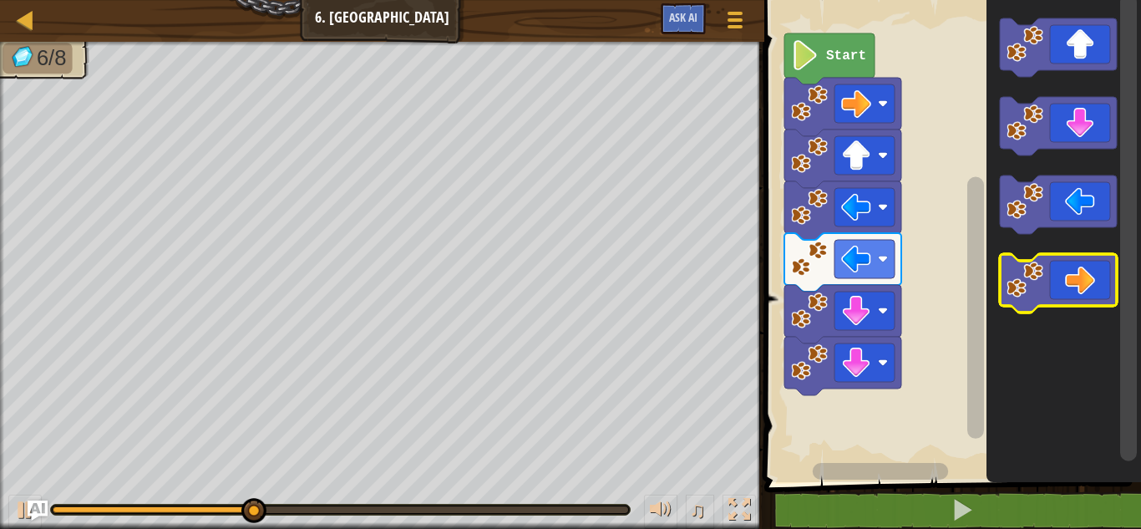
click at [1011, 273] on image "Blockly Workspace" at bounding box center [1024, 279] width 37 height 37
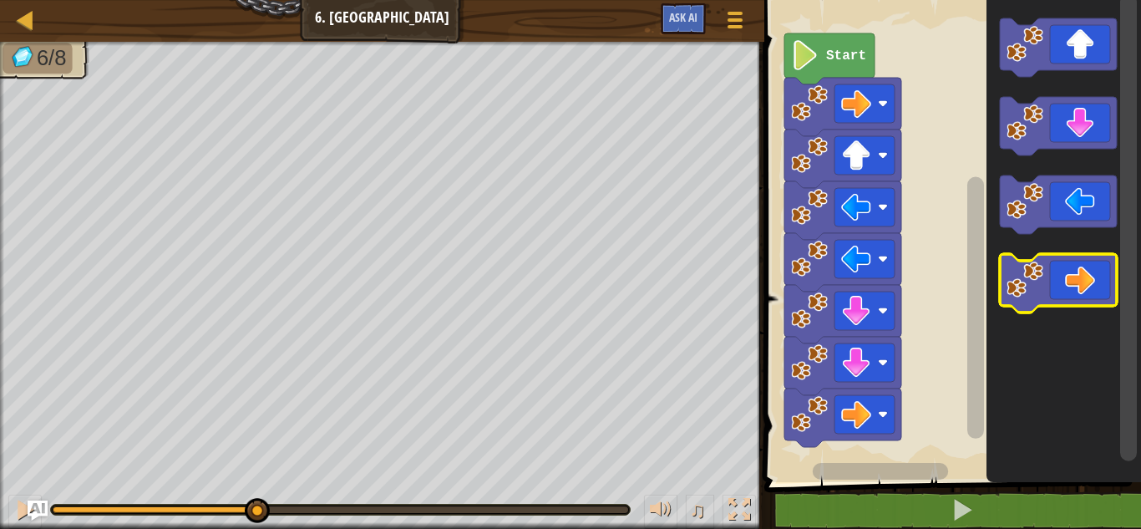
click at [1011, 273] on image "Blockly Workspace" at bounding box center [1024, 279] width 37 height 37
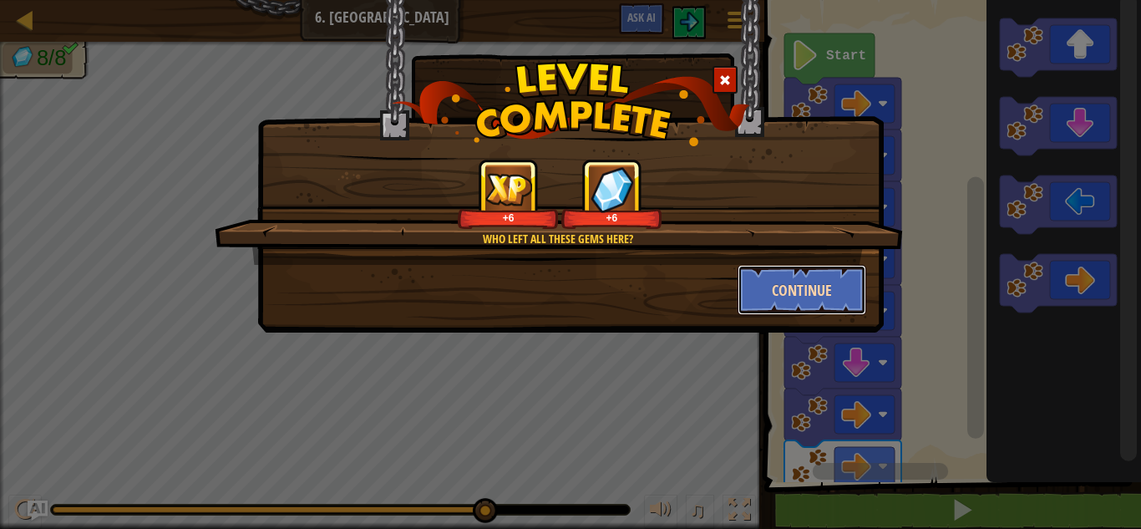
click at [812, 286] on button "Continue" at bounding box center [801, 290] width 129 height 50
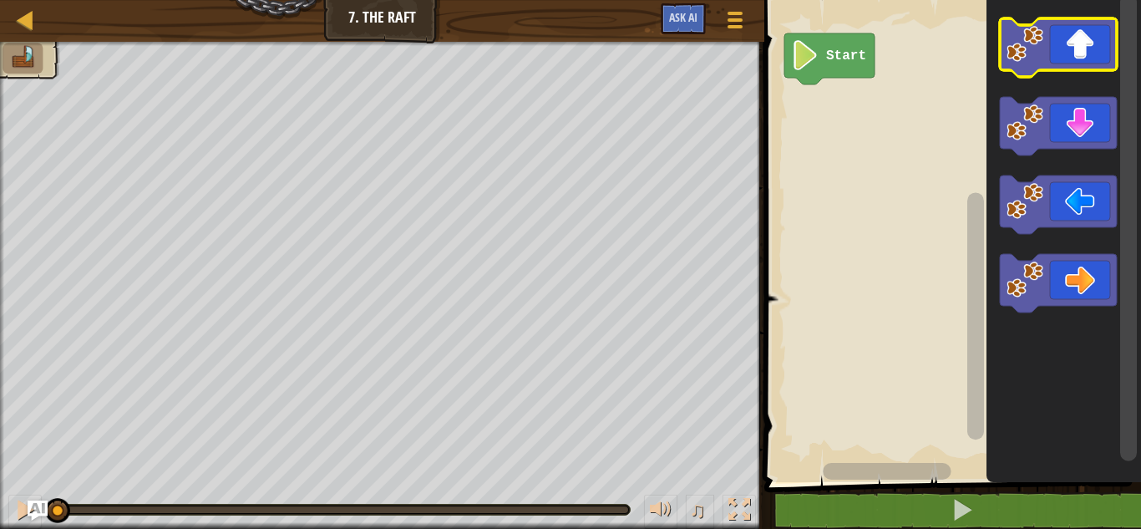
click at [1035, 48] on image "Blockly Workspace" at bounding box center [1024, 44] width 37 height 37
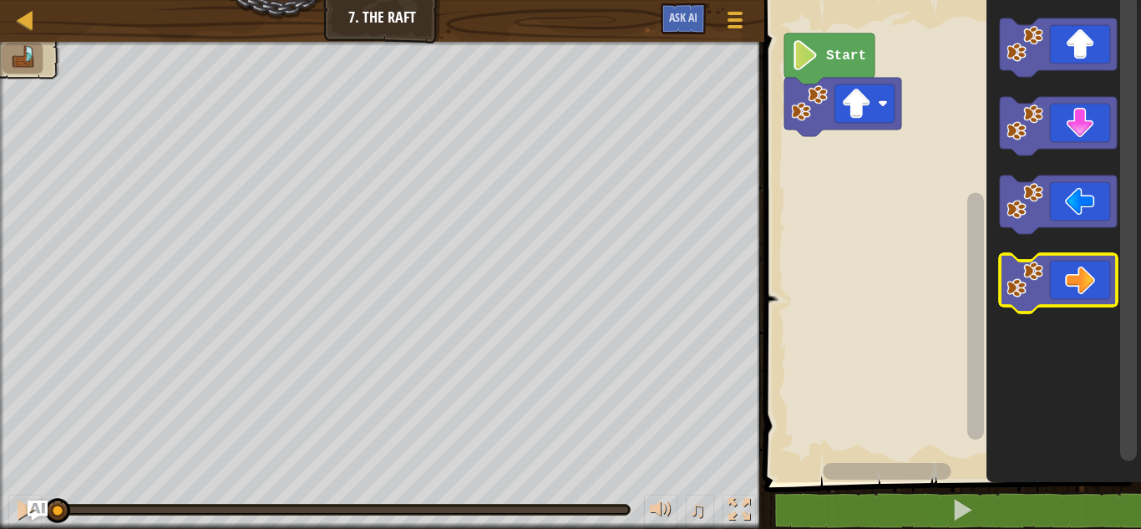
click at [1045, 271] on icon "Blockly Workspace" at bounding box center [1058, 283] width 117 height 58
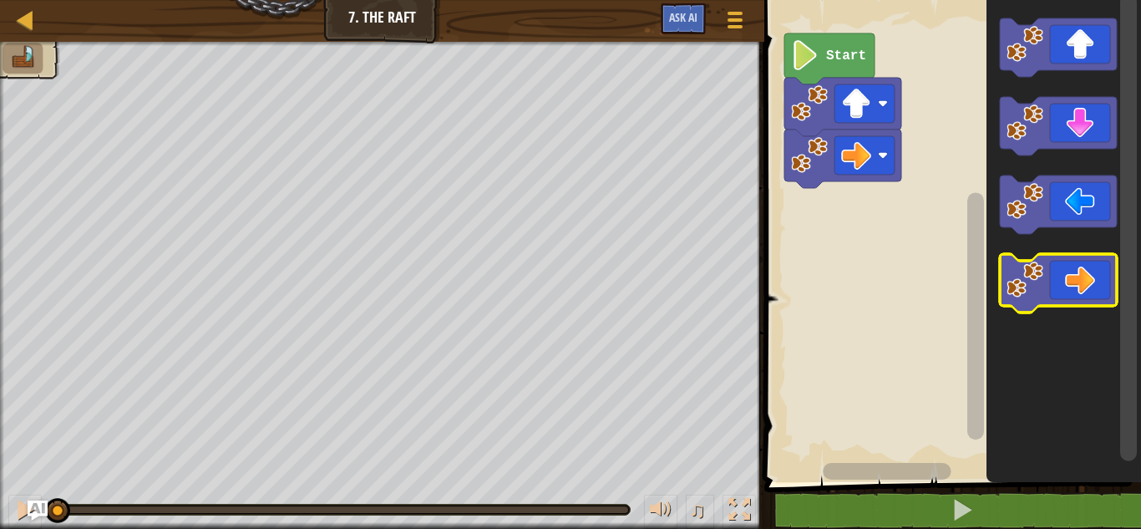
click at [1045, 273] on icon "Blockly Workspace" at bounding box center [1058, 283] width 117 height 58
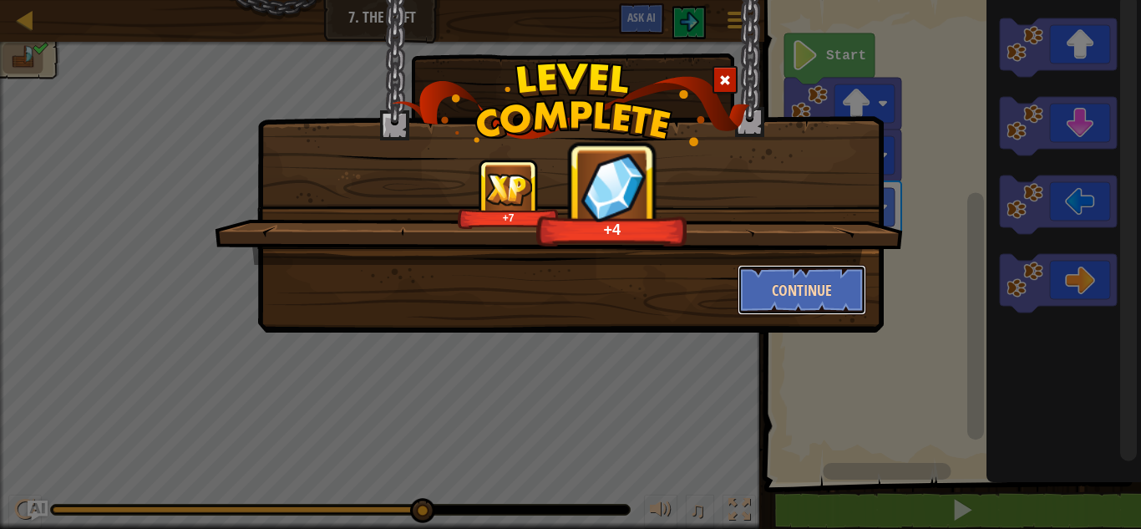
click at [825, 301] on button "Continue" at bounding box center [801, 290] width 129 height 50
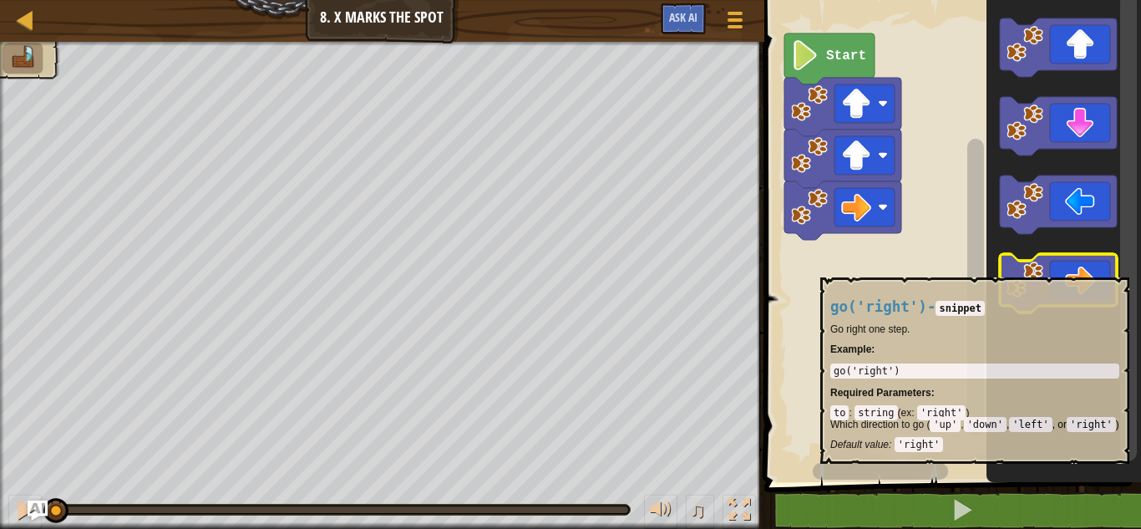
click at [1035, 269] on image "Blockly Workspace" at bounding box center [1024, 279] width 37 height 37
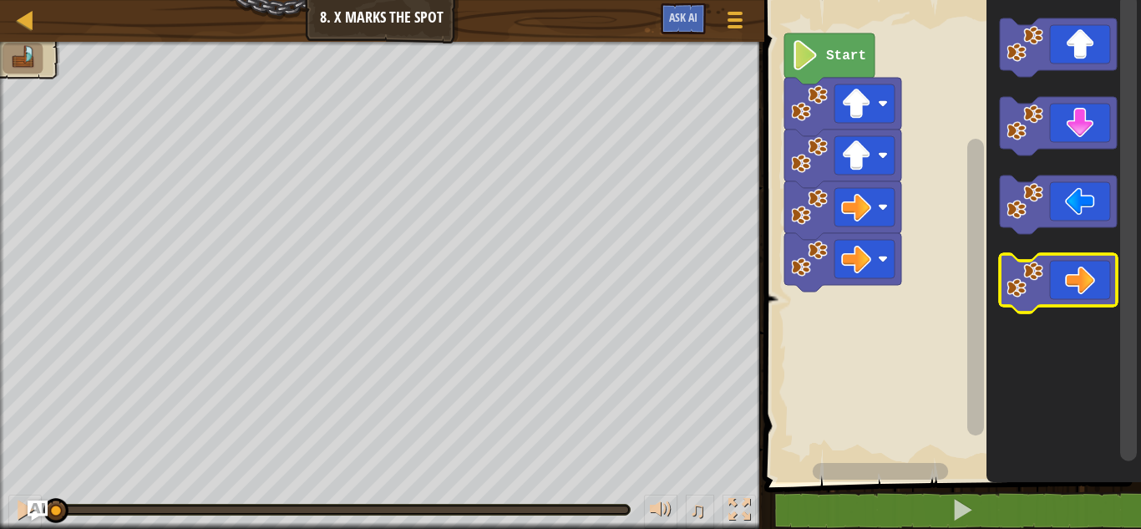
click at [1035, 269] on image "Blockly Workspace" at bounding box center [1024, 279] width 37 height 37
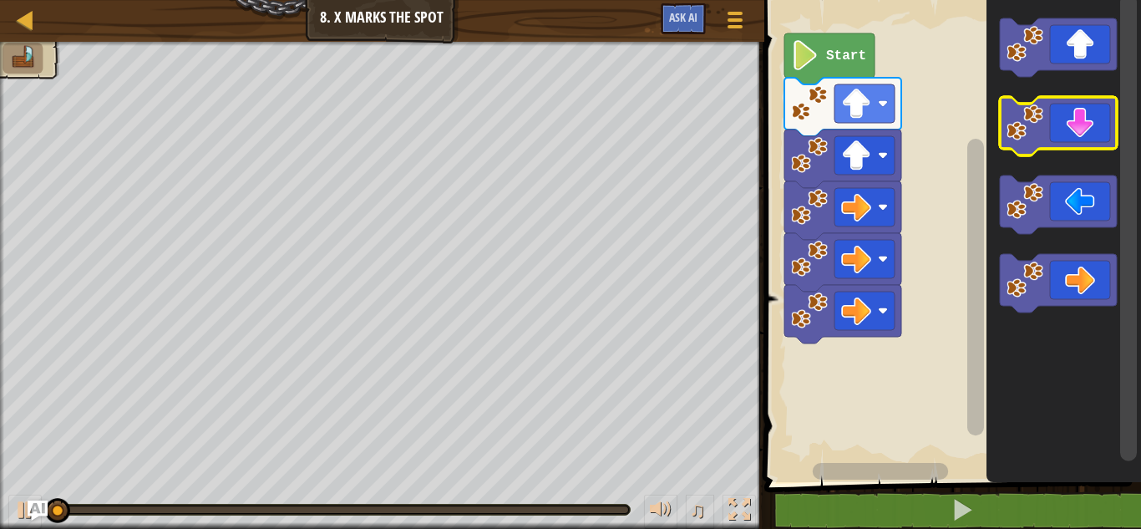
click at [1035, 126] on image "Blockly Workspace" at bounding box center [1024, 122] width 37 height 37
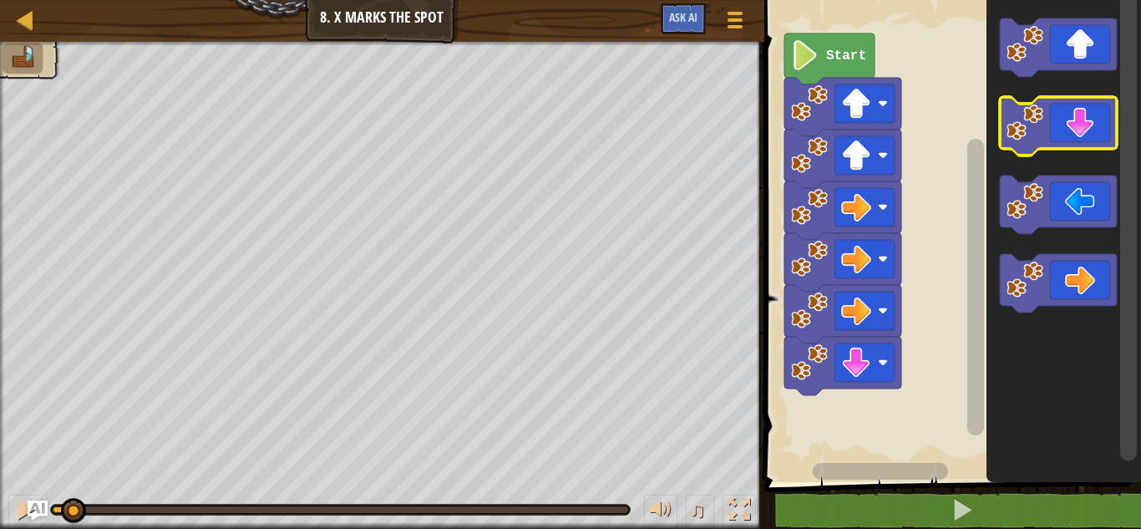
click at [1035, 126] on image "Blockly Workspace" at bounding box center [1024, 122] width 37 height 37
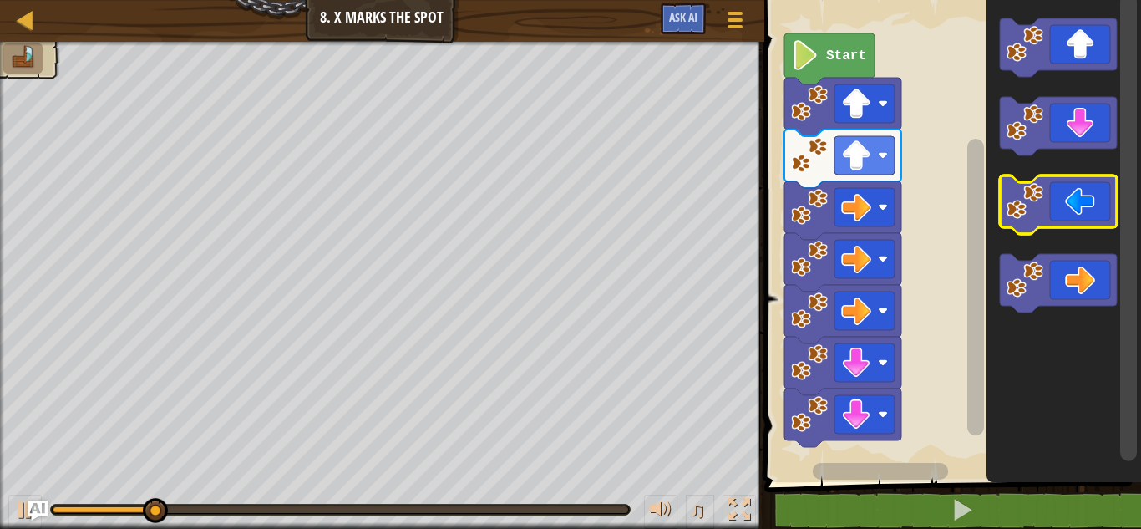
click at [1036, 192] on image "Blockly Workspace" at bounding box center [1024, 201] width 37 height 37
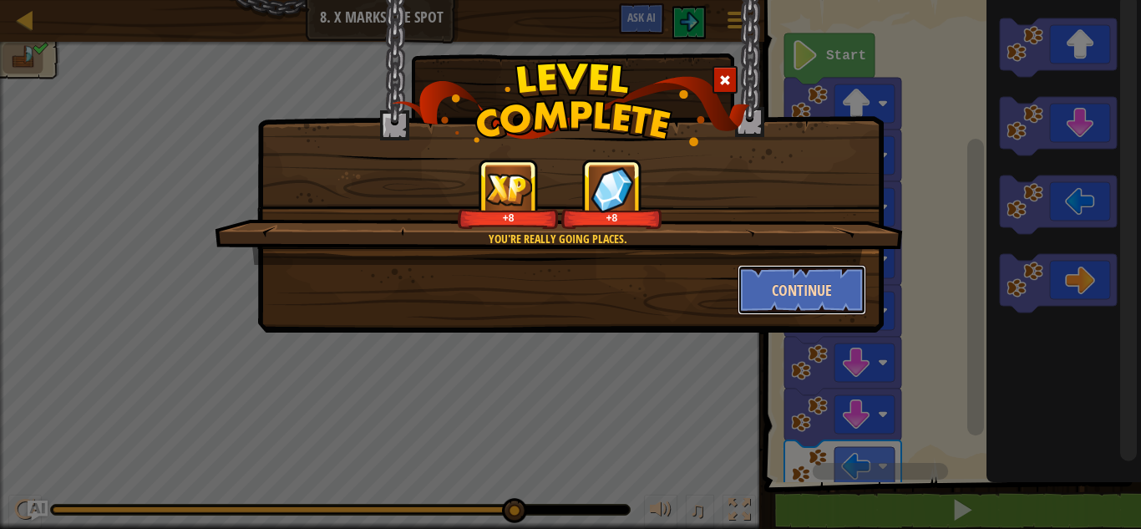
click at [826, 282] on button "Continue" at bounding box center [801, 290] width 129 height 50
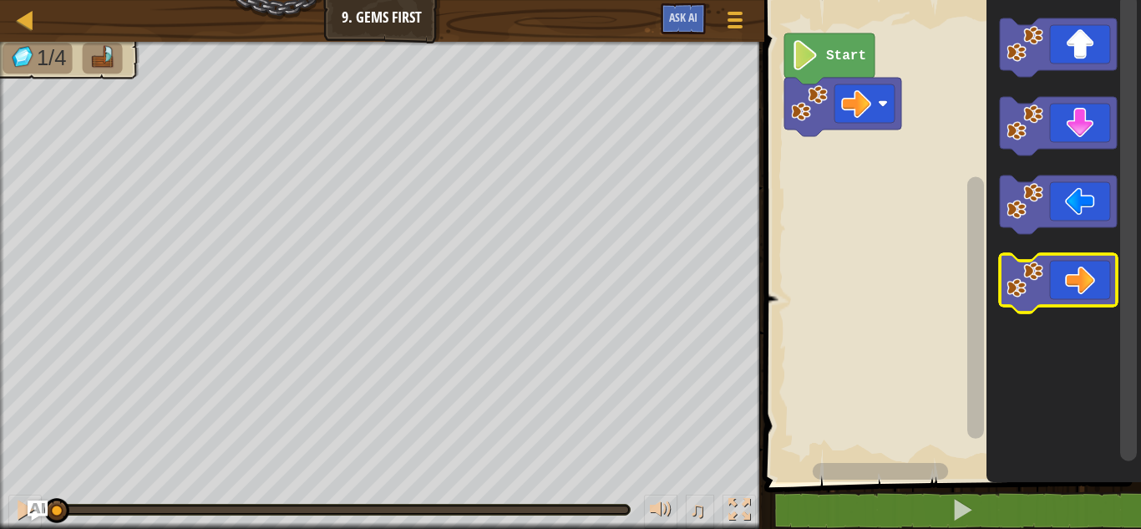
click at [1021, 294] on image "Blockly Workspace" at bounding box center [1024, 279] width 37 height 37
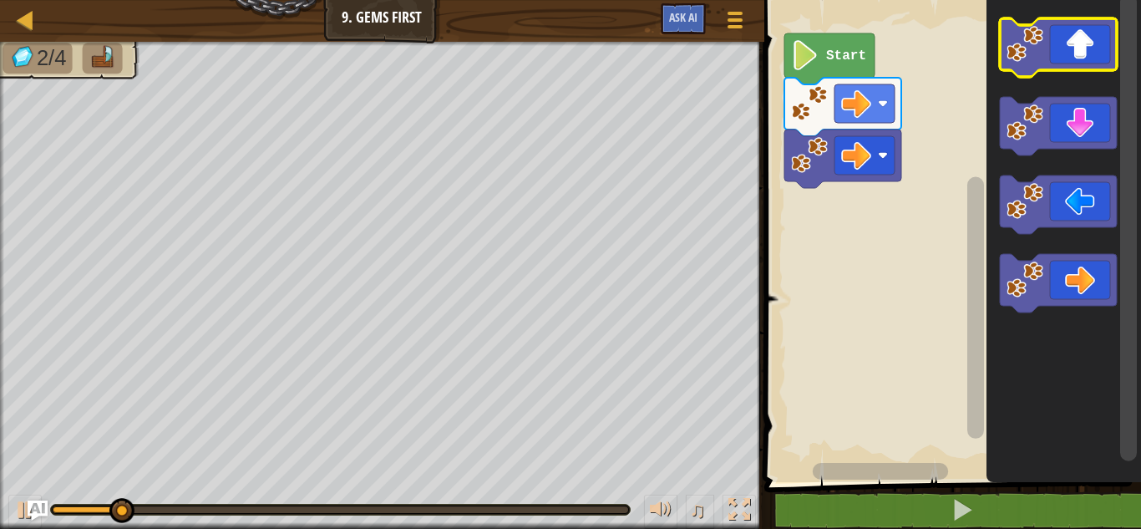
click at [1020, 46] on image "Blockly Workspace" at bounding box center [1024, 44] width 37 height 37
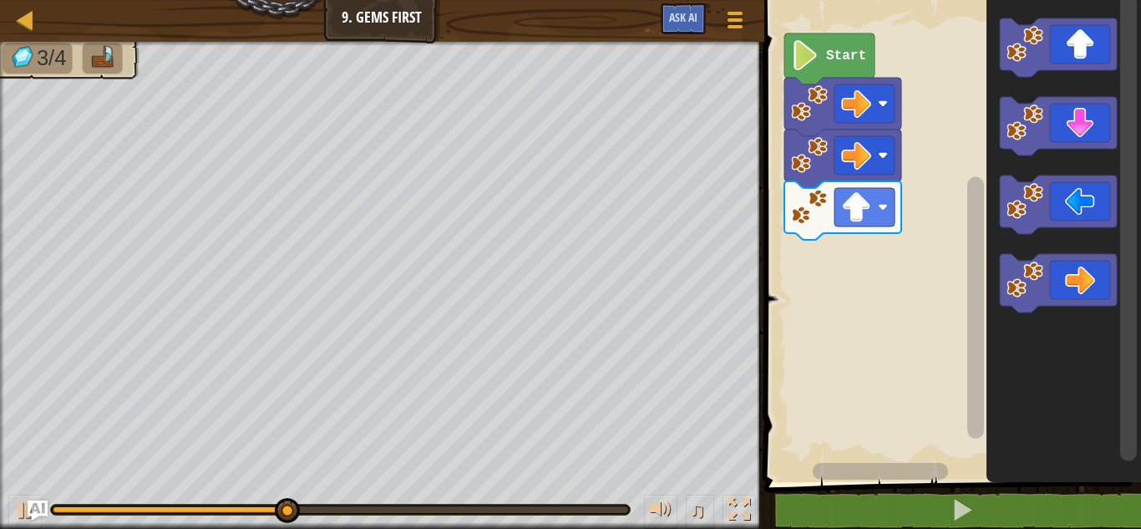
click at [1021, 142] on icon "Blockly Workspace" at bounding box center [1058, 126] width 117 height 58
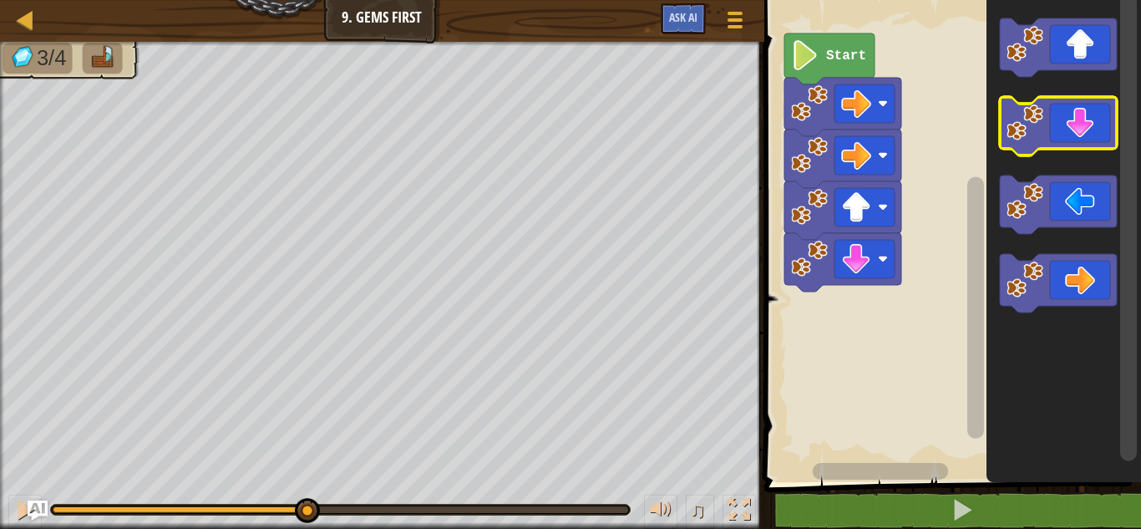
click at [1021, 142] on icon "Blockly Workspace" at bounding box center [1058, 126] width 117 height 58
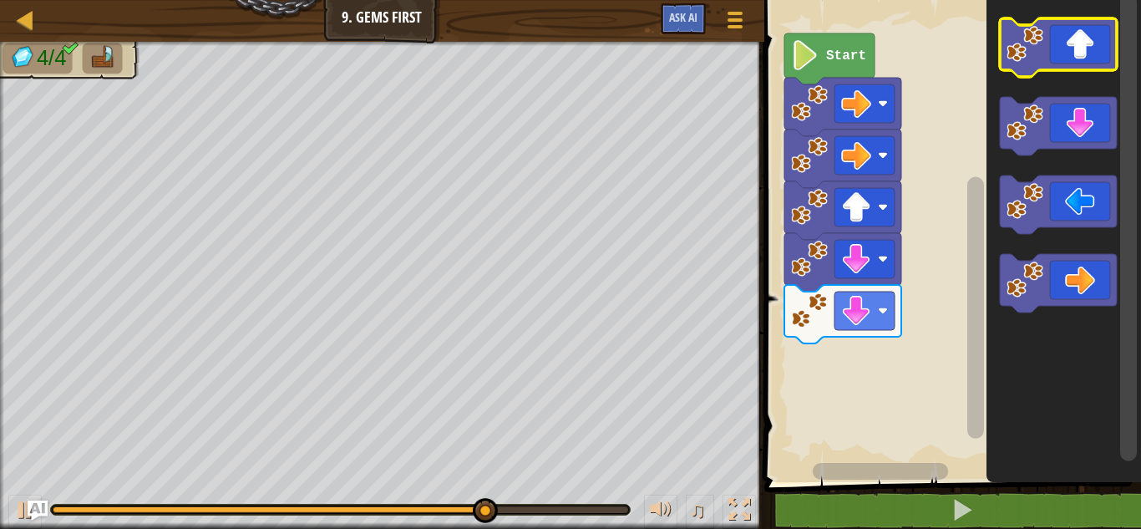
click at [1029, 70] on icon "Blockly Workspace" at bounding box center [1058, 47] width 117 height 58
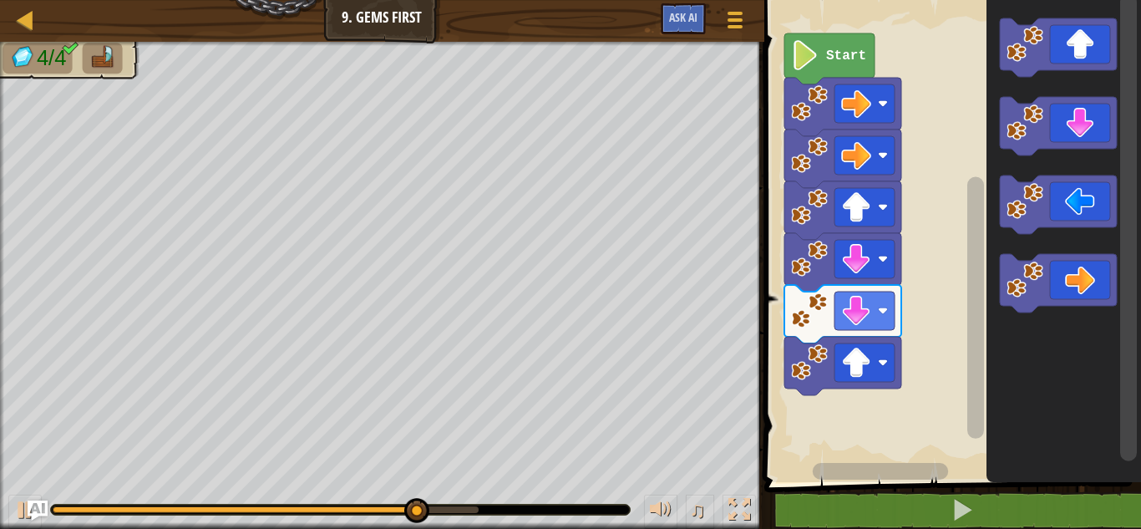
click at [1020, 318] on icon "Blockly Workspace" at bounding box center [1063, 237] width 154 height 490
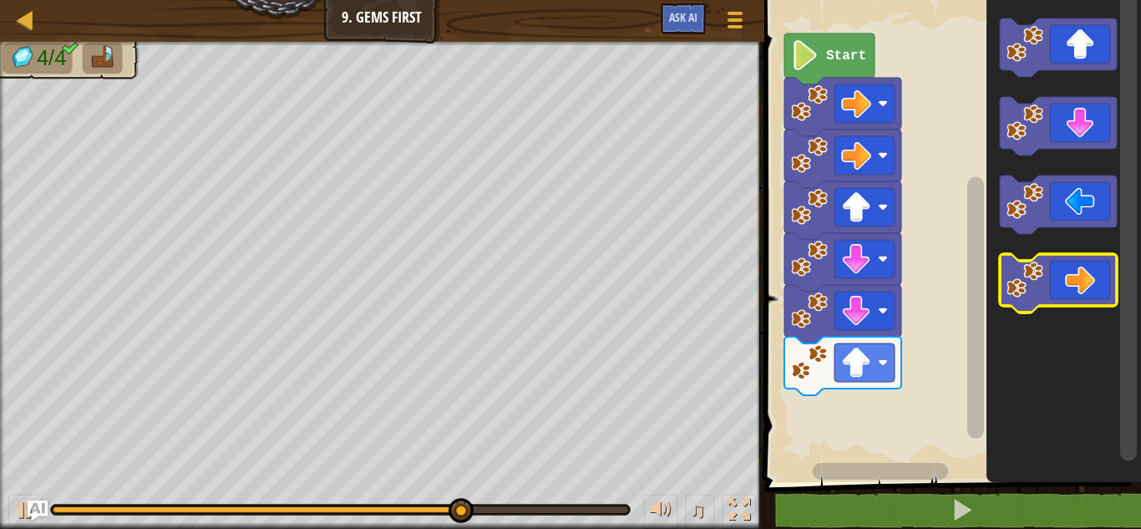
click at [1021, 309] on icon "Blockly Workspace" at bounding box center [1058, 283] width 117 height 58
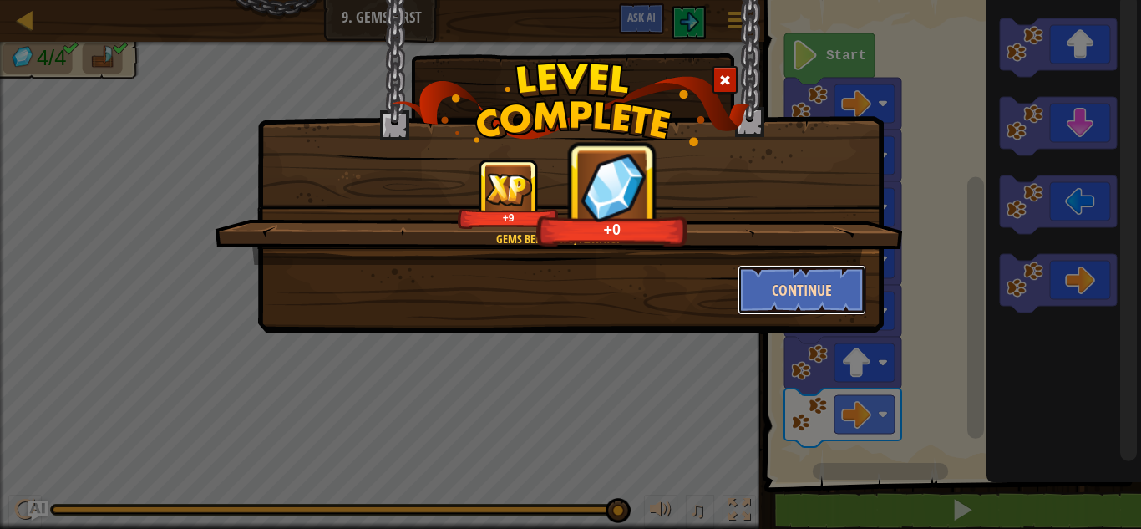
click at [821, 281] on button "Continue" at bounding box center [801, 290] width 129 height 50
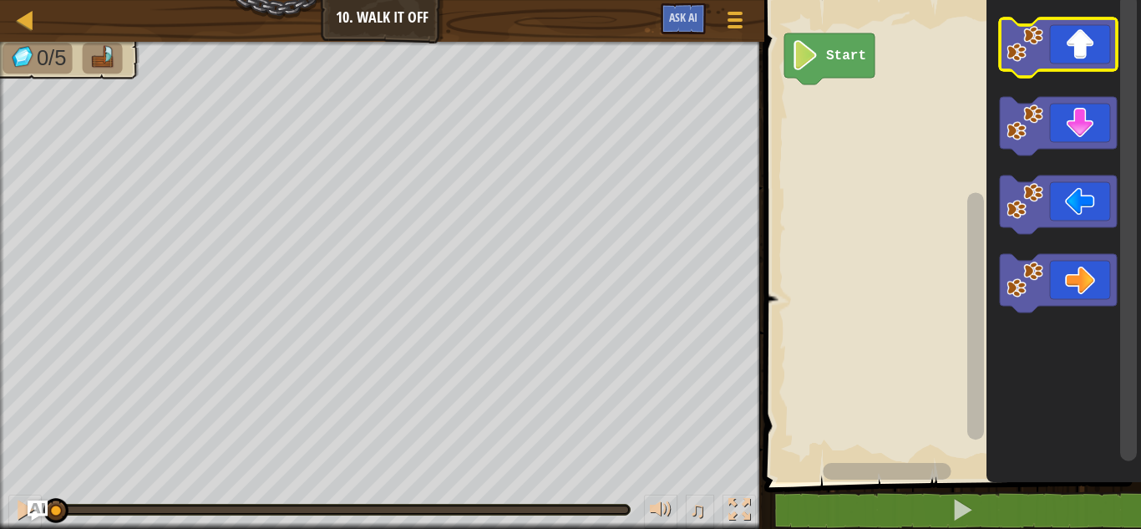
click at [1035, 46] on image "Blockly Workspace" at bounding box center [1024, 44] width 37 height 37
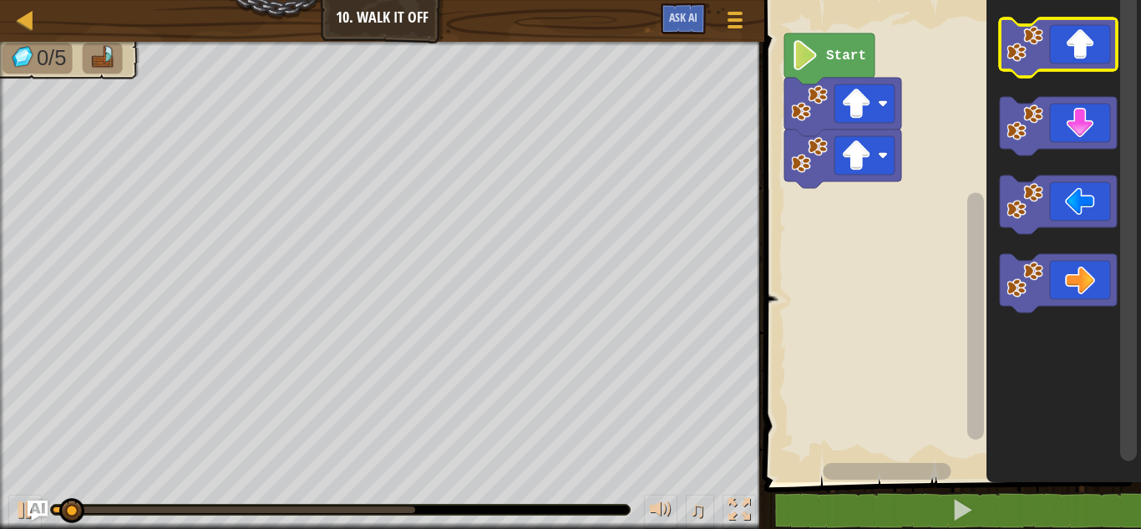
click at [1035, 46] on image "Blockly Workspace" at bounding box center [1024, 44] width 37 height 37
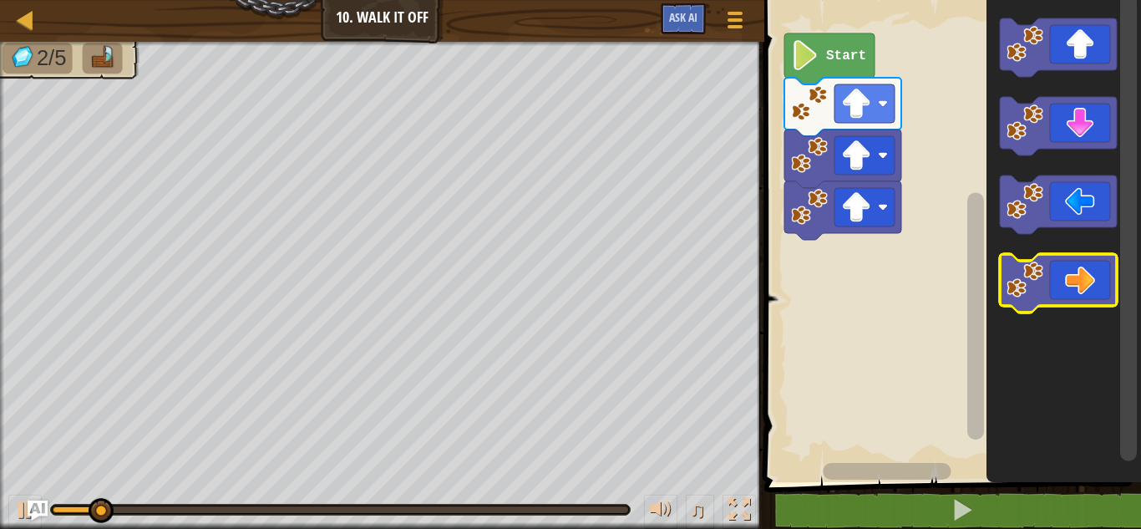
click at [1045, 293] on icon "Blockly Workspace" at bounding box center [1058, 283] width 117 height 58
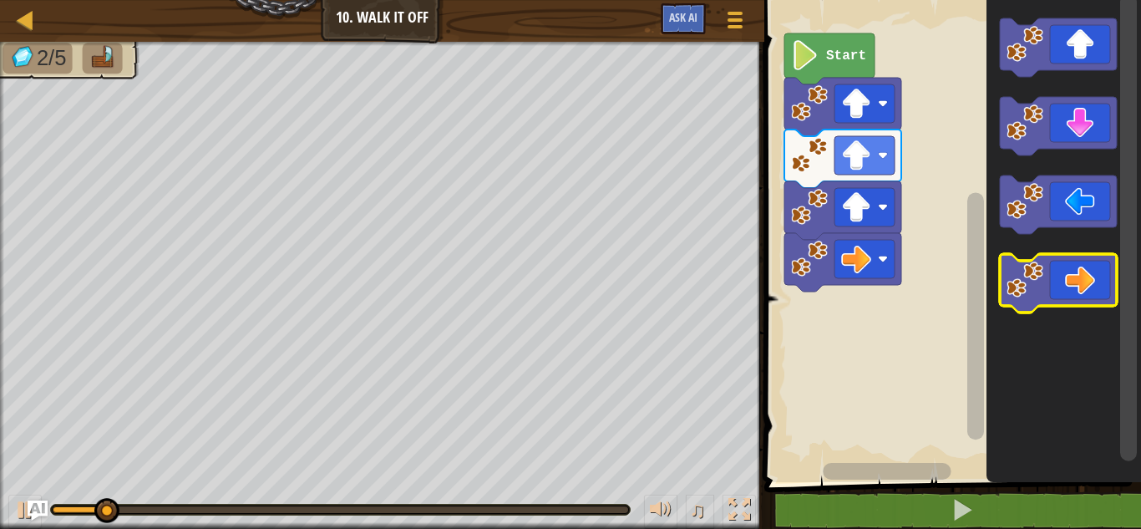
click at [1045, 293] on icon "Blockly Workspace" at bounding box center [1058, 283] width 117 height 58
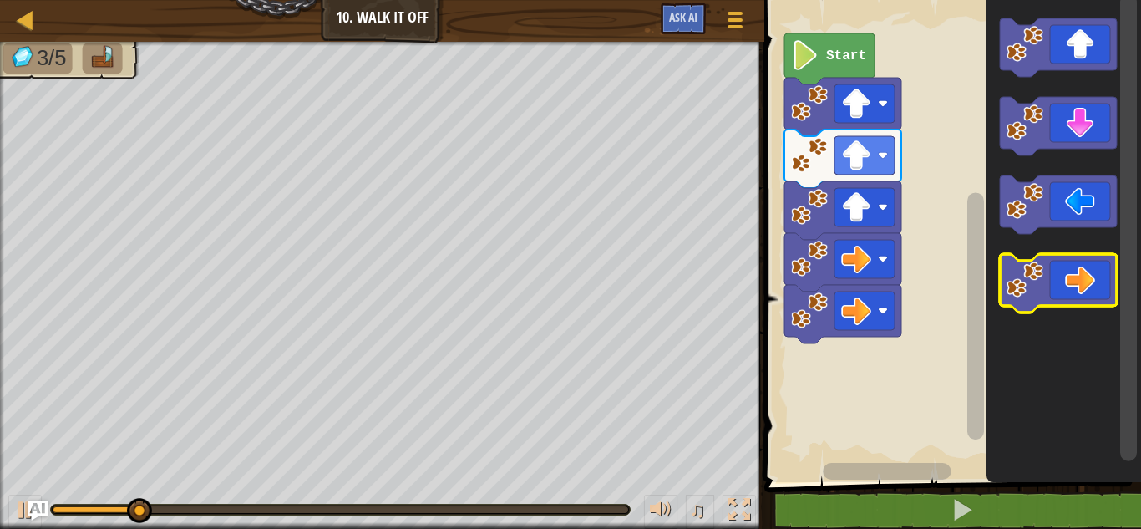
click at [1045, 293] on icon "Blockly Workspace" at bounding box center [1058, 283] width 117 height 58
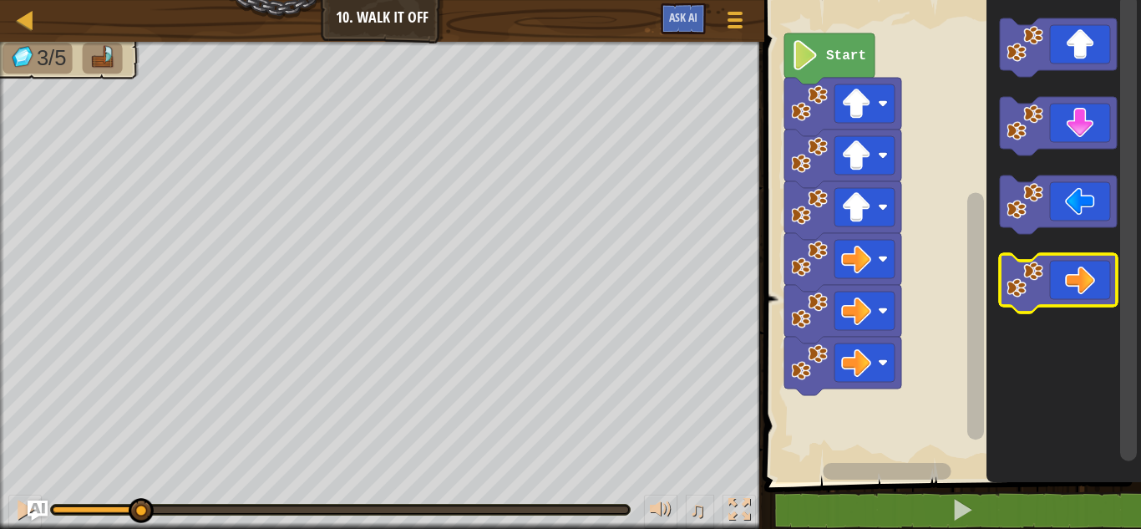
click at [1045, 293] on icon "Blockly Workspace" at bounding box center [1058, 283] width 117 height 58
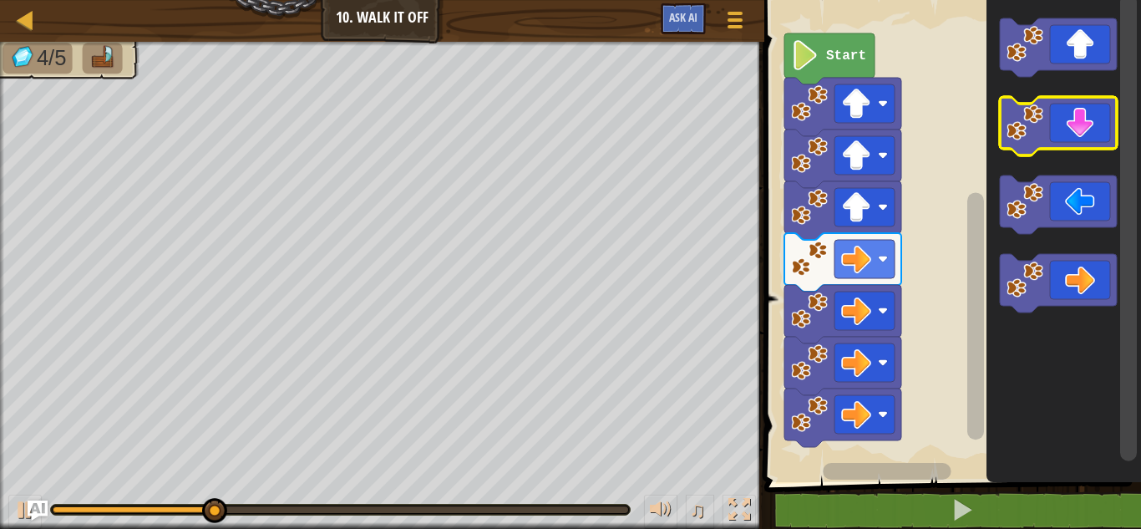
click at [1026, 136] on image "Blockly Workspace" at bounding box center [1024, 122] width 37 height 37
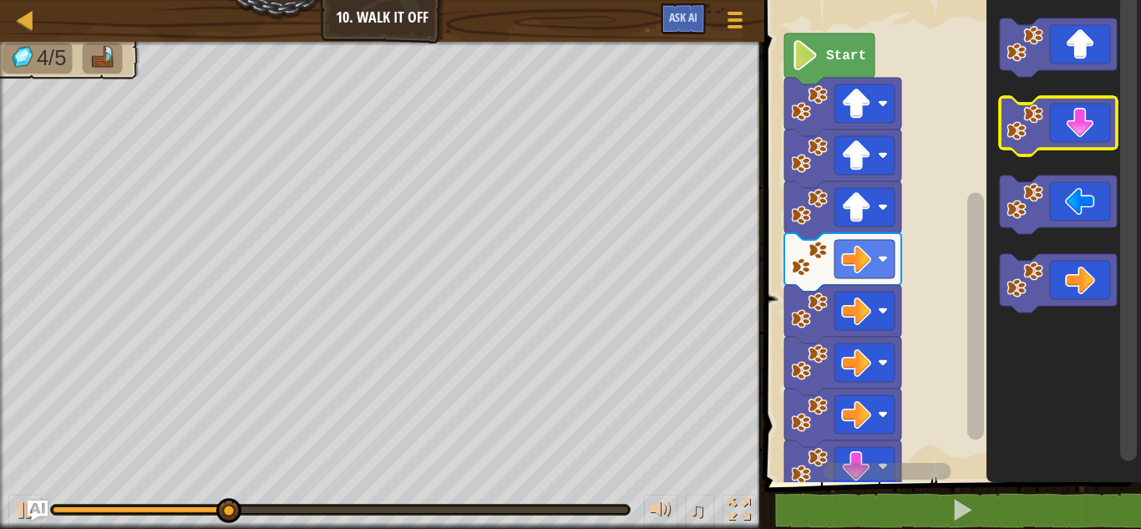
click at [1026, 136] on image "Blockly Workspace" at bounding box center [1024, 122] width 37 height 37
click at [1027, 137] on image "Blockly Workspace" at bounding box center [1024, 122] width 37 height 37
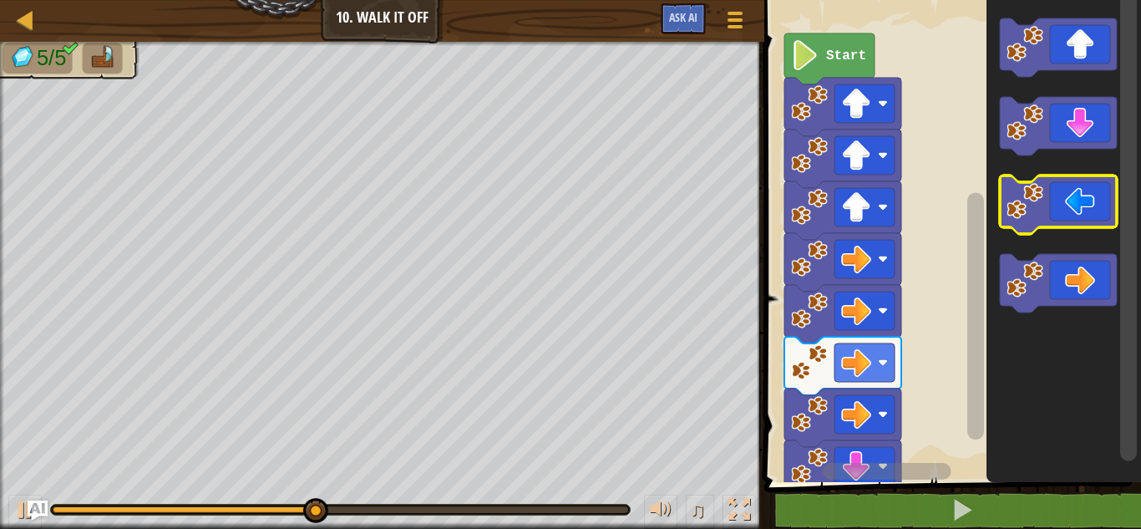
click at [1025, 219] on icon "Blockly Workspace" at bounding box center [1058, 204] width 117 height 58
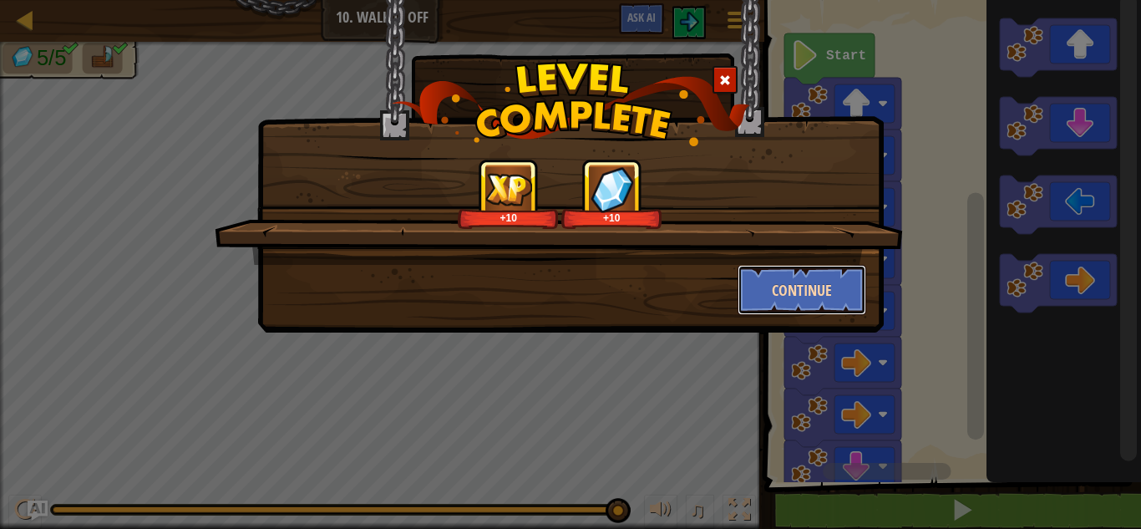
click at [776, 301] on button "Continue" at bounding box center [801, 290] width 129 height 50
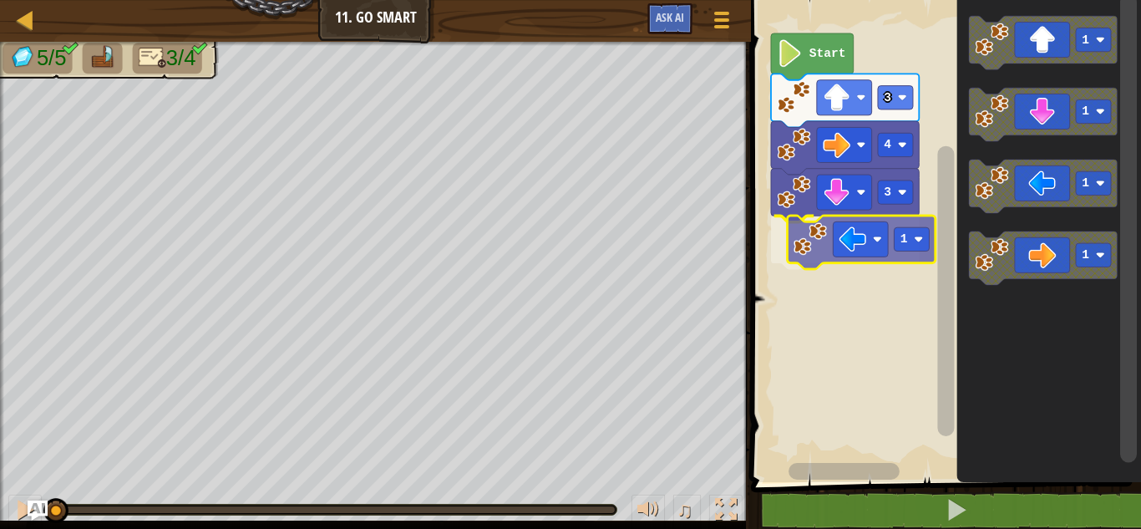
click at [799, 240] on div "3 3 1 4 Start 1 1 1 1 1" at bounding box center [943, 237] width 395 height 490
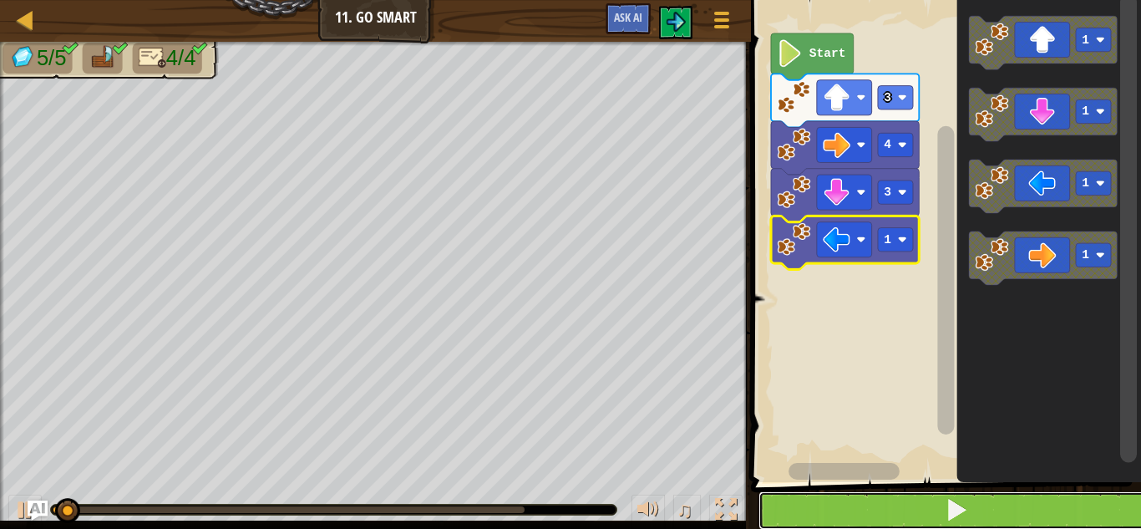
click at [902, 520] on button at bounding box center [955, 510] width 395 height 38
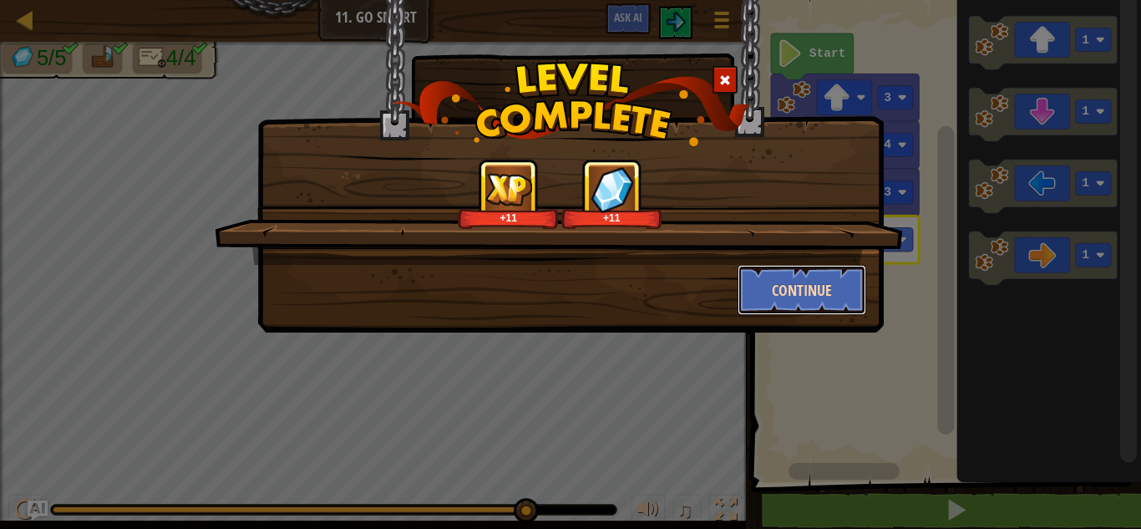
click at [857, 281] on button "Continue" at bounding box center [801, 290] width 129 height 50
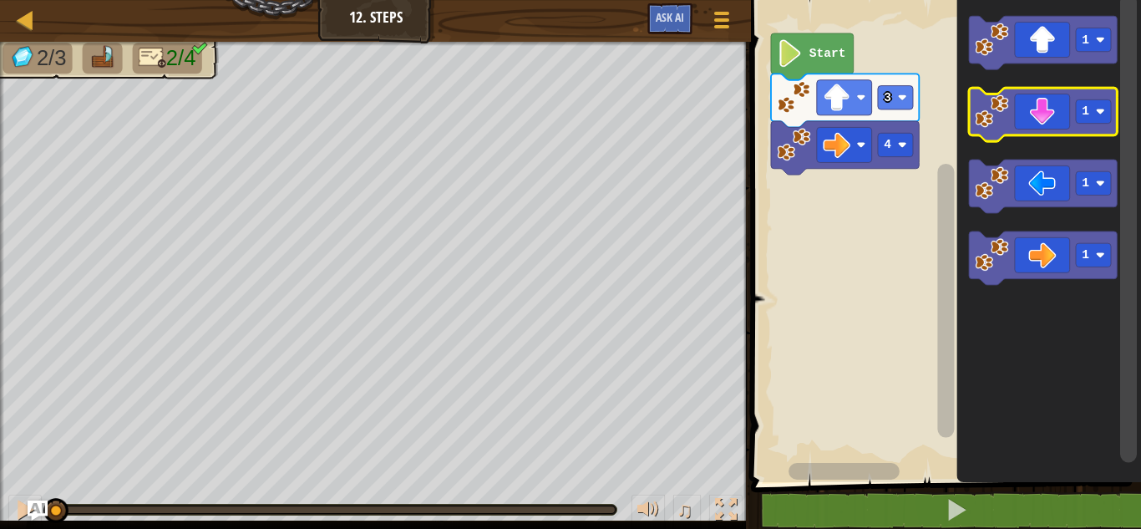
click at [991, 125] on image "Blockly Workspace" at bounding box center [991, 110] width 33 height 33
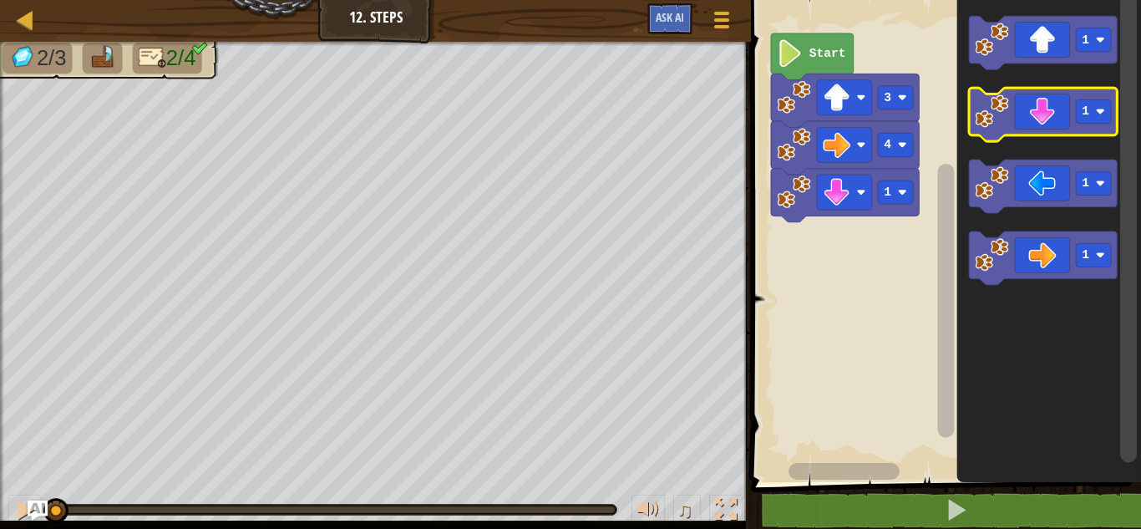
click at [991, 125] on image "Blockly Workspace" at bounding box center [991, 110] width 33 height 33
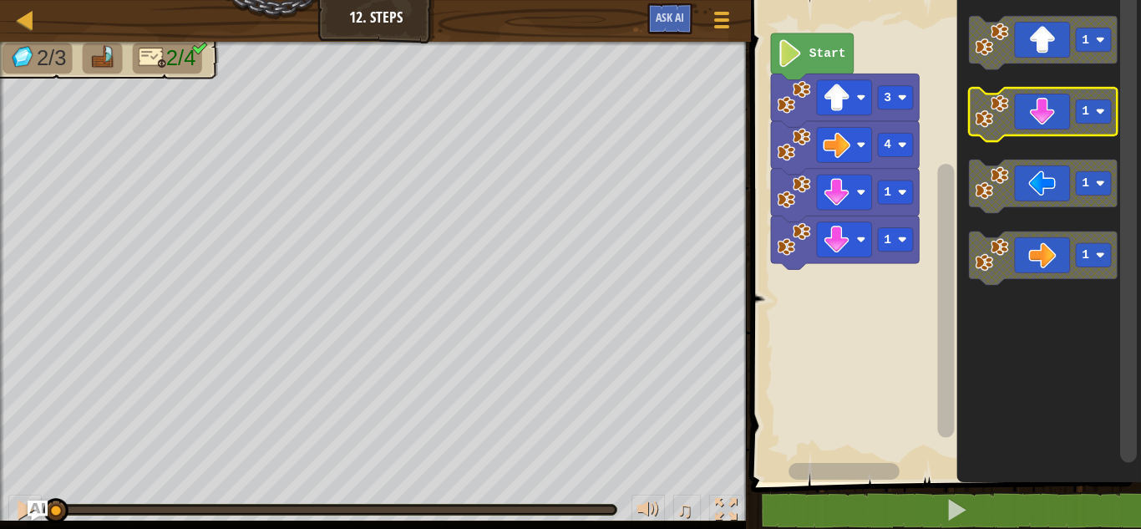
click at [992, 125] on image "Blockly Workspace" at bounding box center [991, 110] width 33 height 33
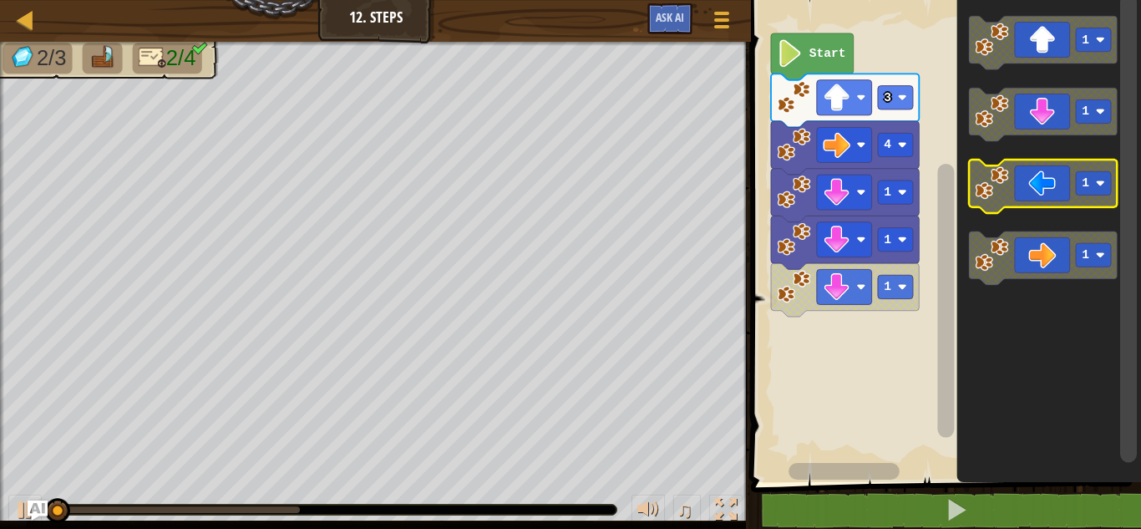
click at [980, 196] on image "Blockly Workspace" at bounding box center [991, 182] width 33 height 33
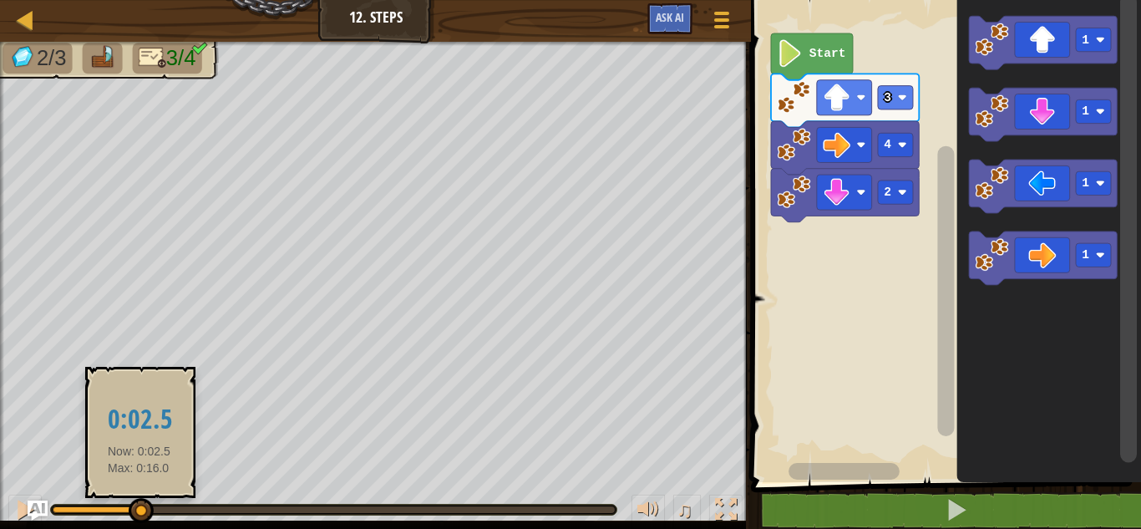
drag, startPoint x: 615, startPoint y: 518, endPoint x: 139, endPoint y: 503, distance: 476.2
click at [139, 503] on div at bounding box center [141, 510] width 25 height 25
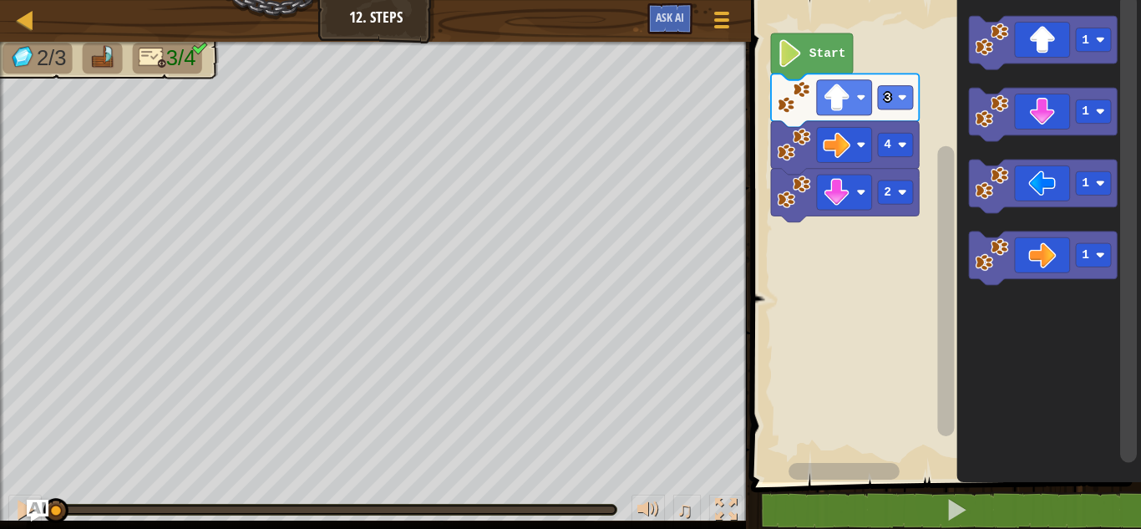
drag, startPoint x: 148, startPoint y: 517, endPoint x: 38, endPoint y: 510, distance: 110.4
click at [38, 510] on div "Map Junior 12. Steps Game Menu Ask AI 1 ההההההההההההההההההההההההההההההההההההההה…" at bounding box center [570, 264] width 1141 height 529
